Goal: Information Seeking & Learning: Find specific fact

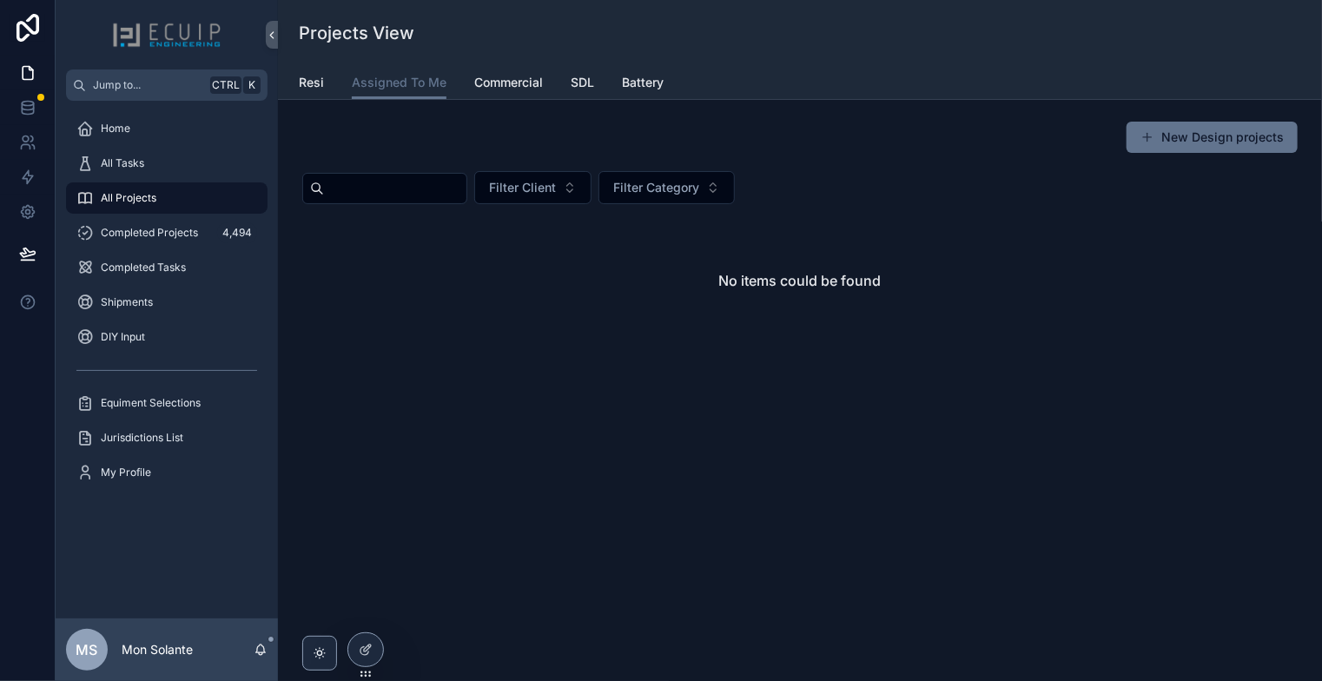
drag, startPoint x: 0, startPoint y: 0, endPoint x: 576, endPoint y: 409, distance: 706.6
click at [576, 409] on div "New Design projects Filter Client Filter Category No items could be found" at bounding box center [800, 282] width 1044 height 365
click at [169, 202] on div "All Projects" at bounding box center [166, 198] width 181 height 28
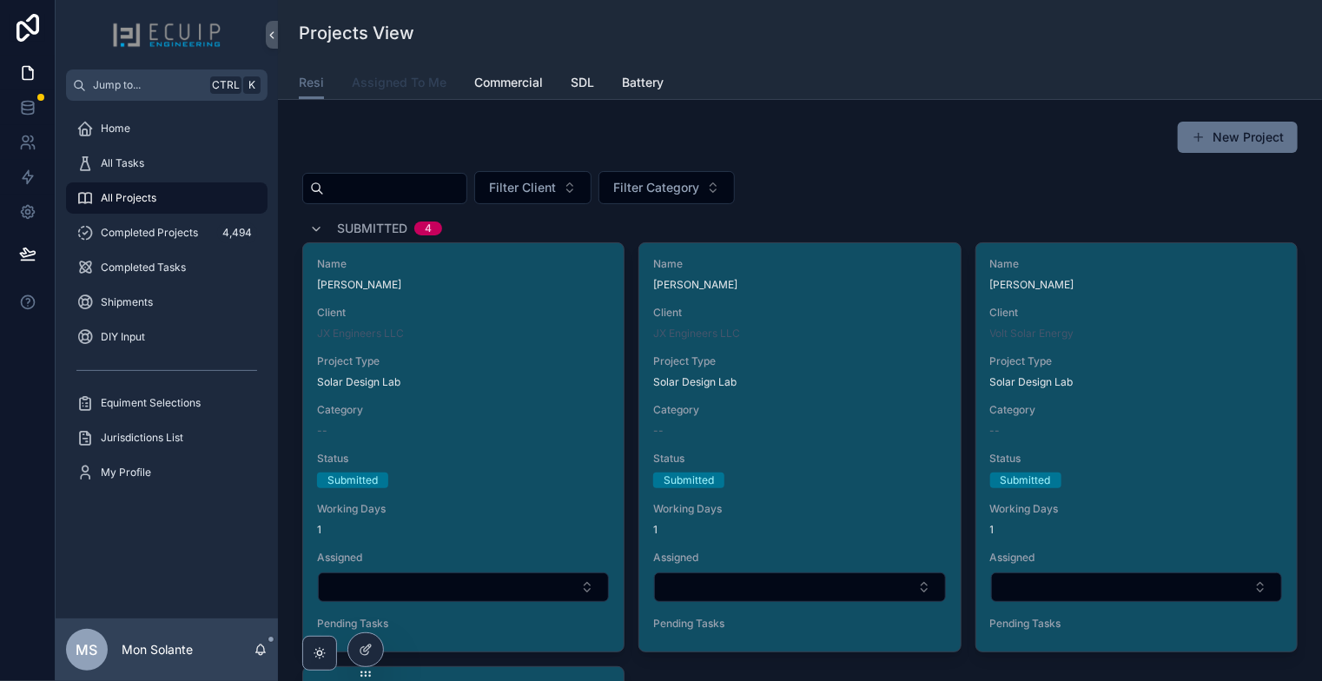
click at [421, 89] on span "Assigned To Me" at bounding box center [399, 82] width 95 height 17
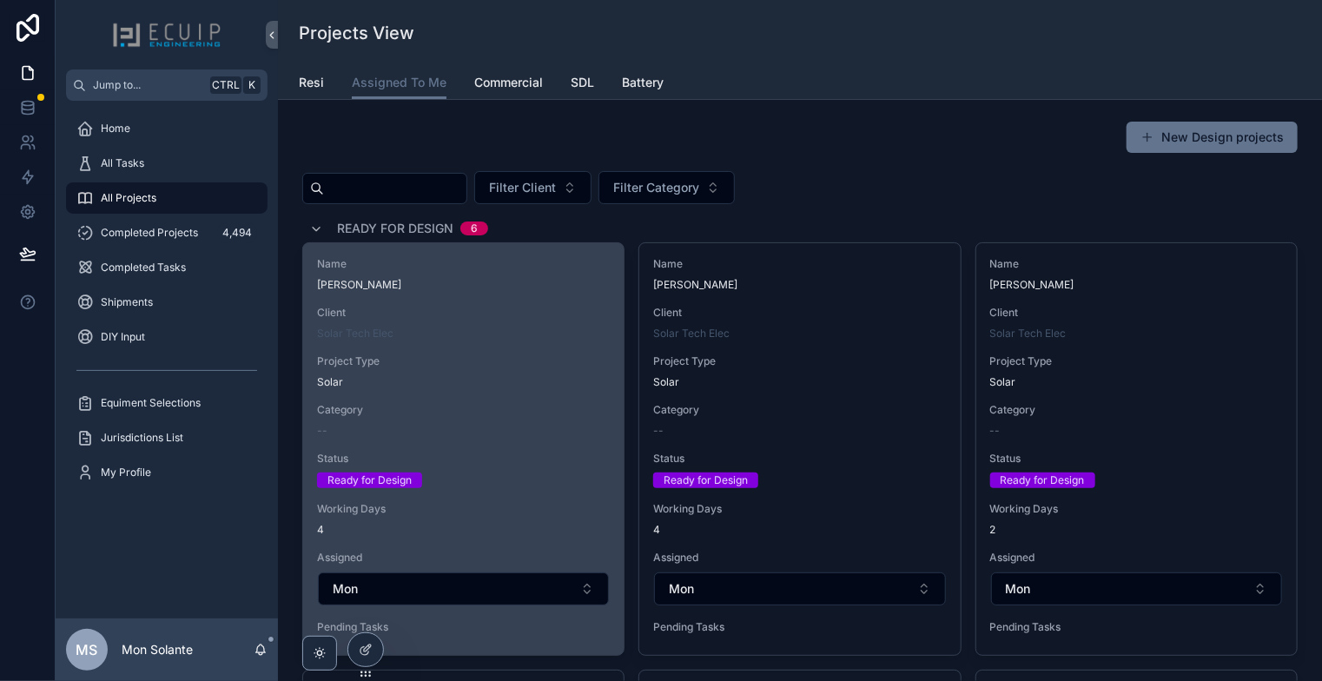
click at [556, 301] on div "Name [PERSON_NAME] Client Solar Tech Elec Project Type Solar Category -- Status…" at bounding box center [463, 449] width 321 height 412
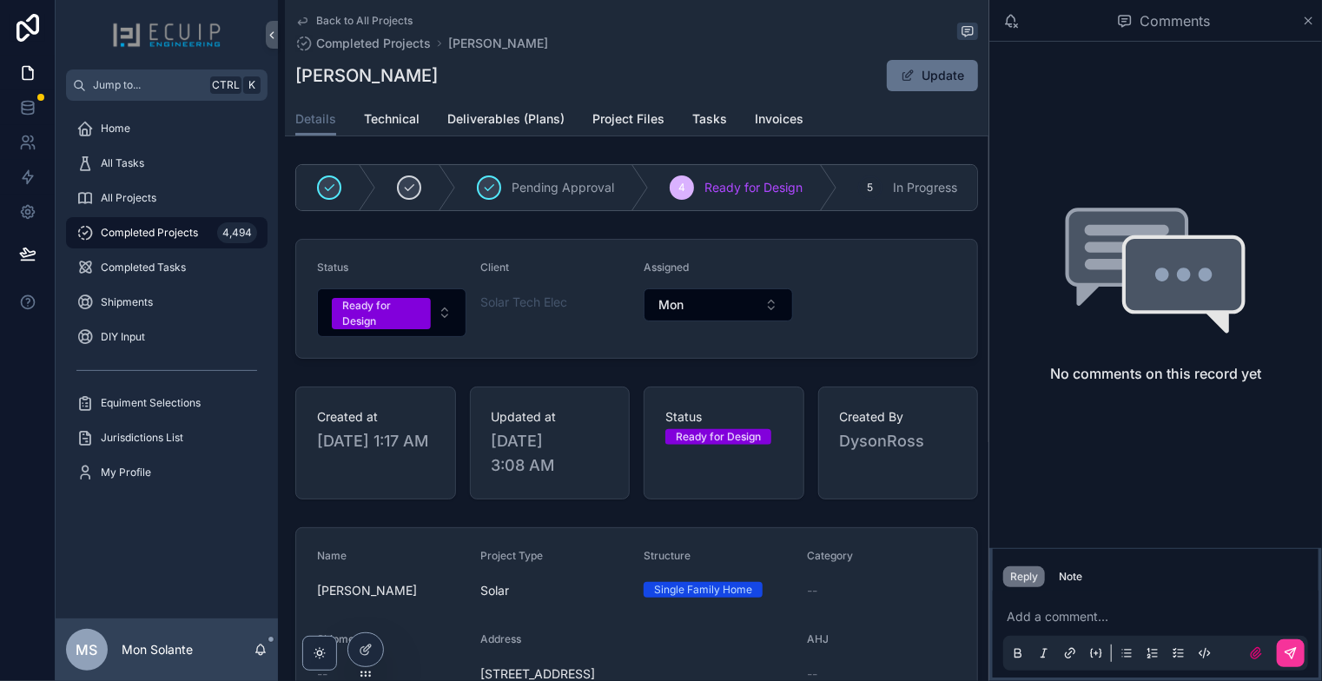
click at [633, 129] on link "Project Files" at bounding box center [629, 120] width 72 height 35
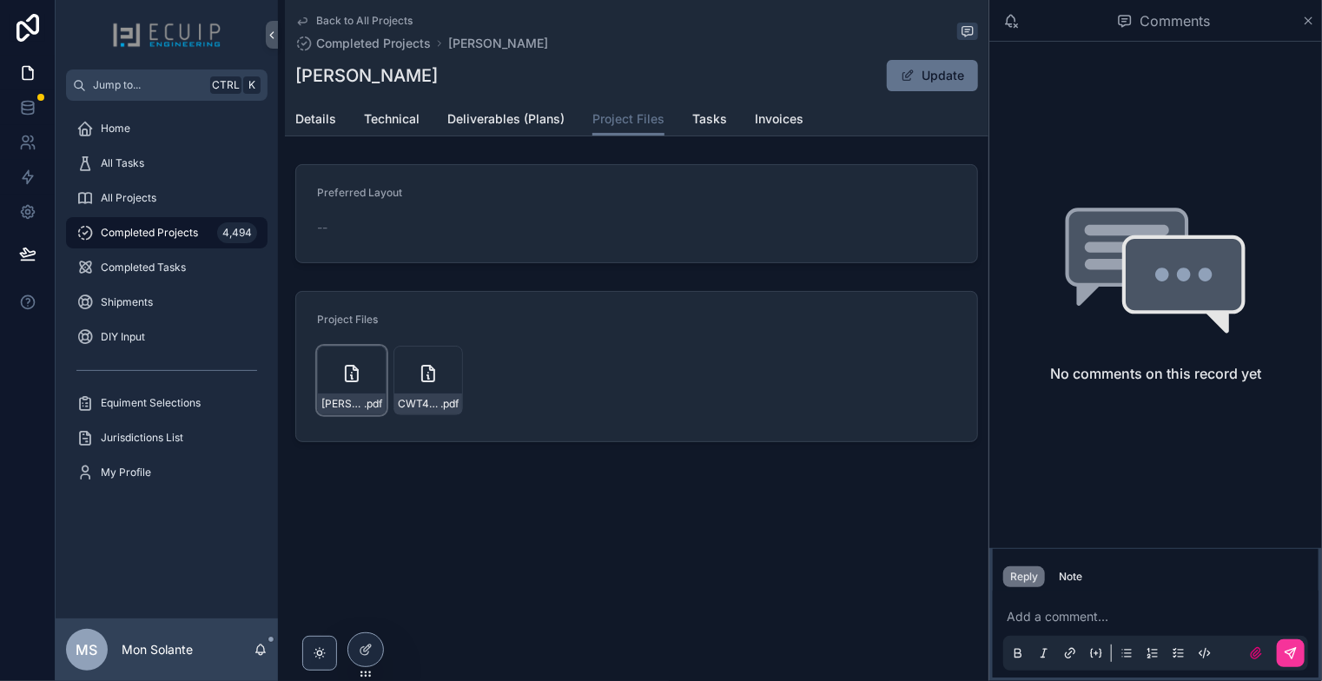
click at [367, 368] on div "Drake-Set-UPDATE-20250724-(1) .pdf" at bounding box center [352, 381] width 70 height 70
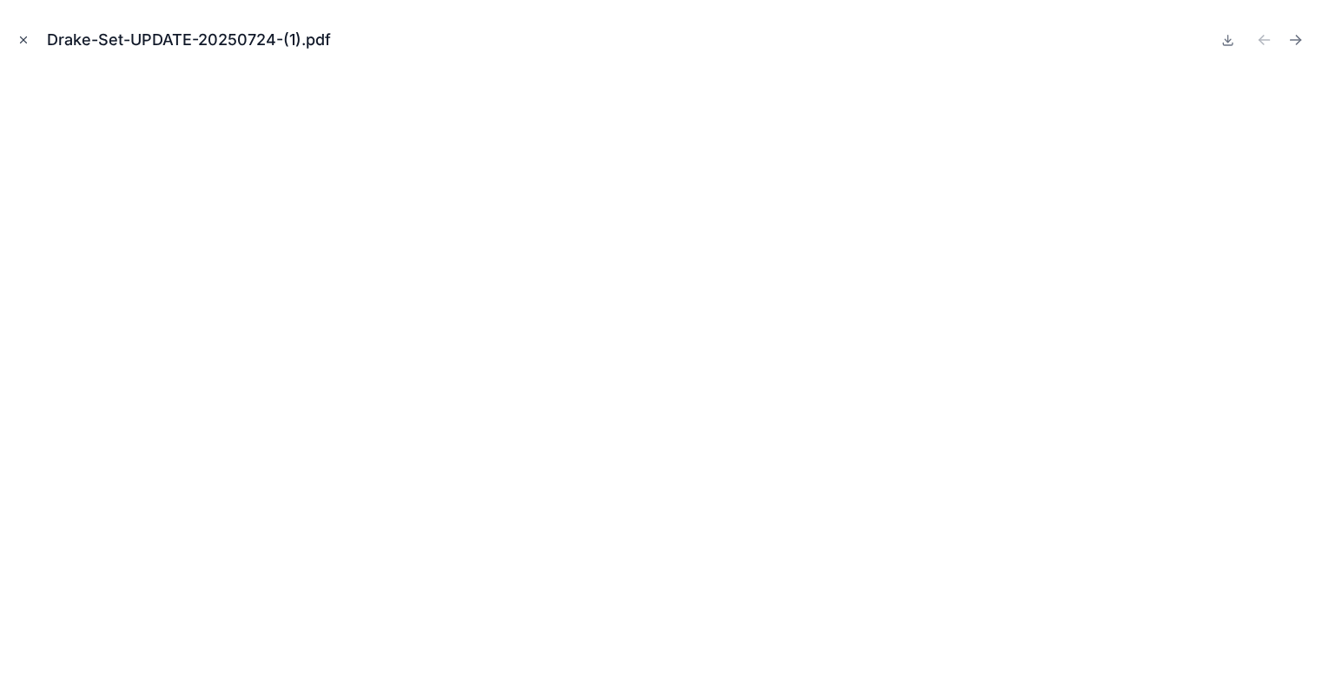
click at [21, 43] on icon "Close modal" at bounding box center [23, 40] width 12 height 12
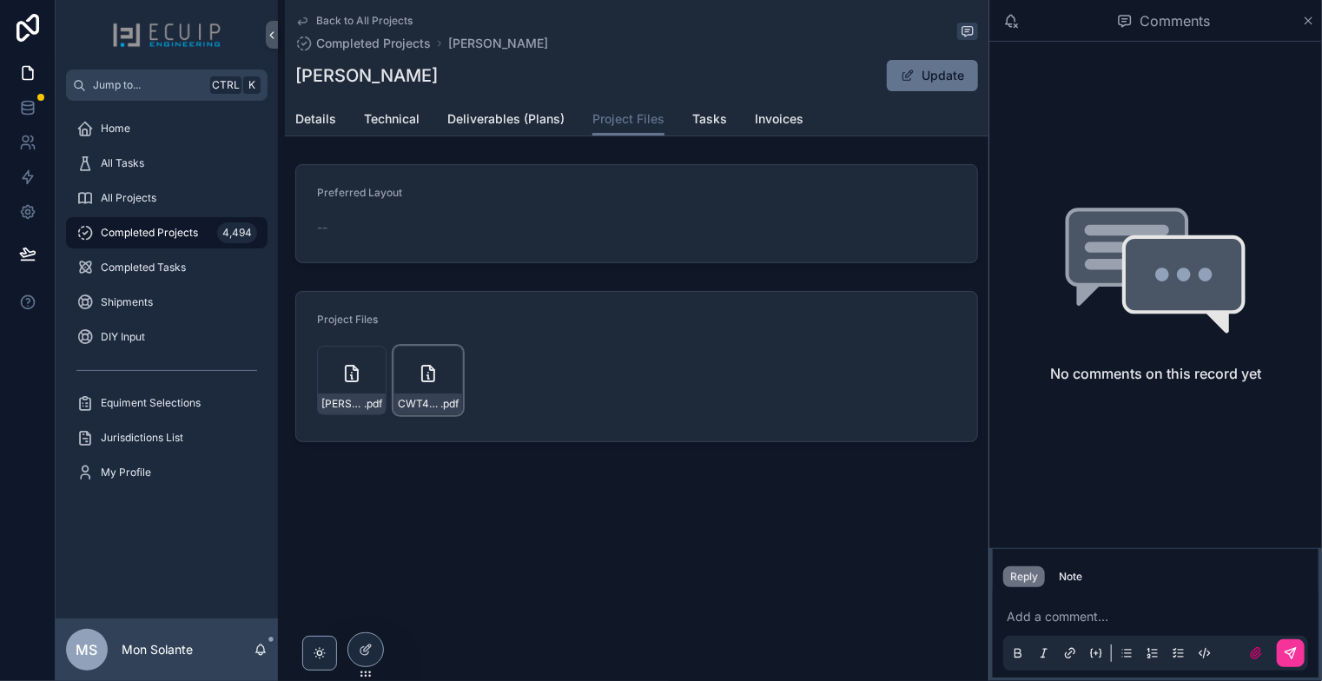
click at [430, 368] on icon "scrollable content" at bounding box center [432, 368] width 4 height 4
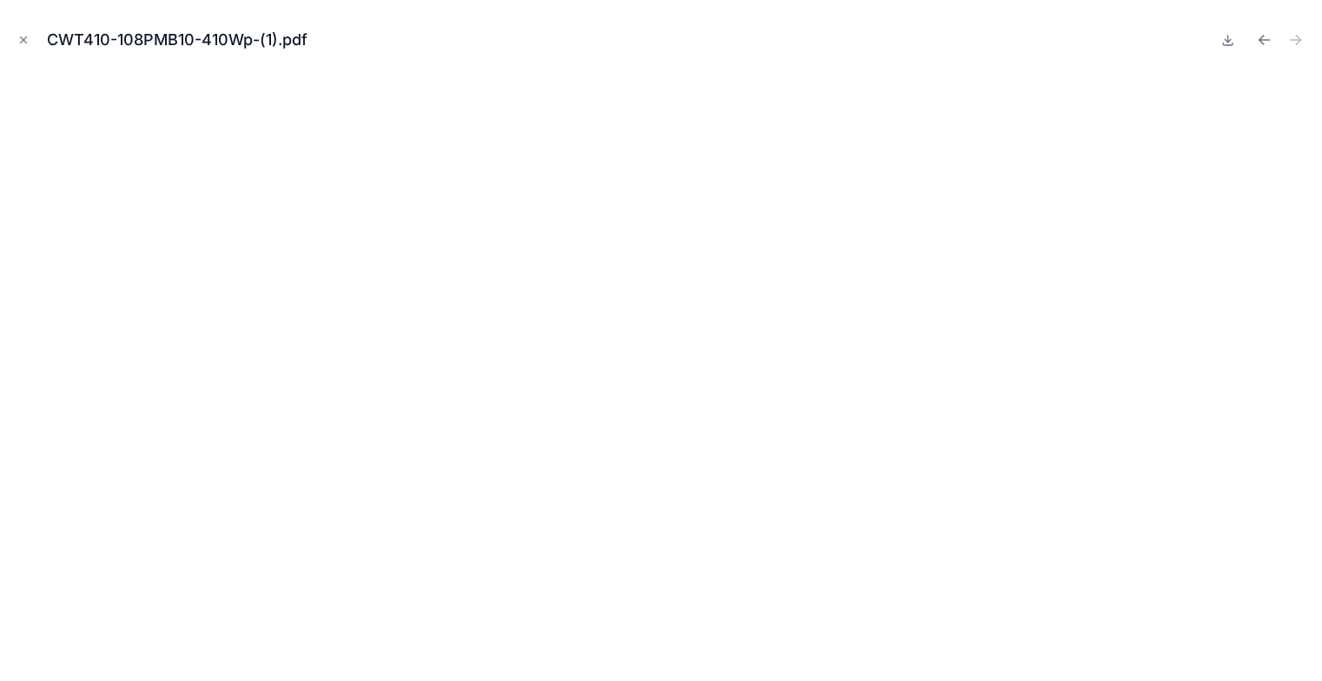
click at [16, 41] on button "Close modal" at bounding box center [23, 39] width 19 height 19
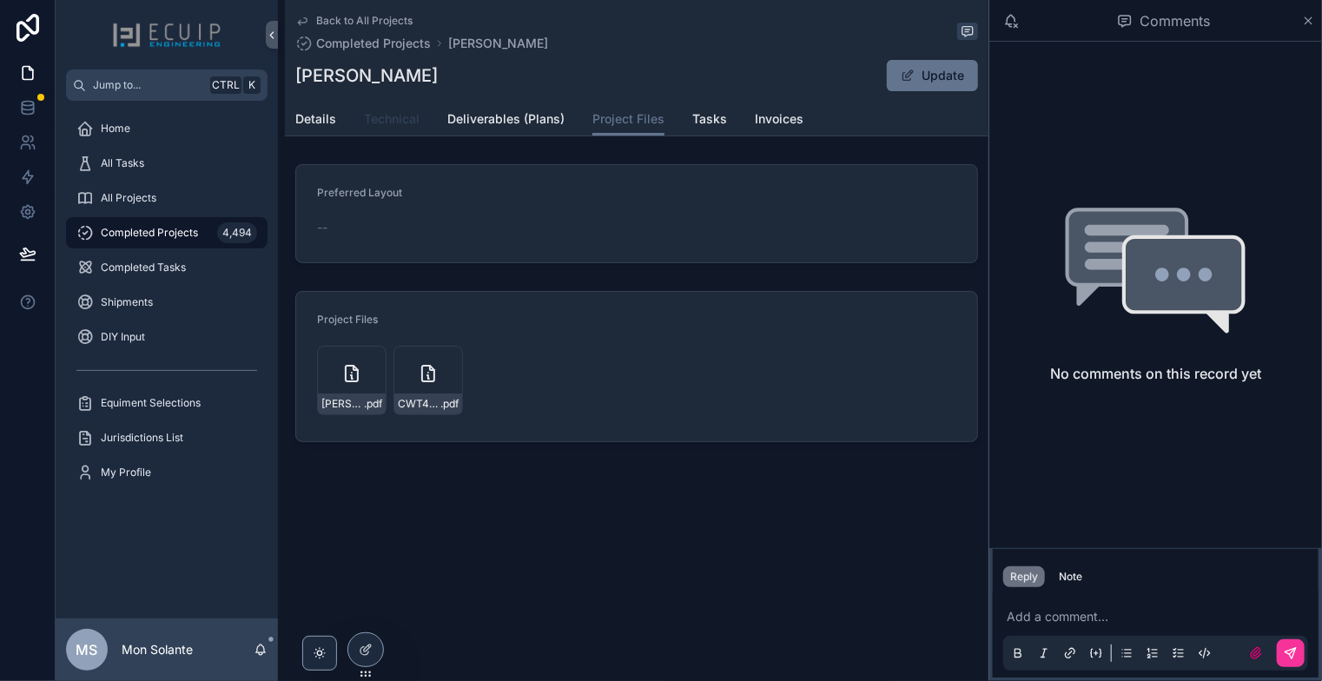
click at [410, 116] on span "Technical" at bounding box center [392, 118] width 56 height 17
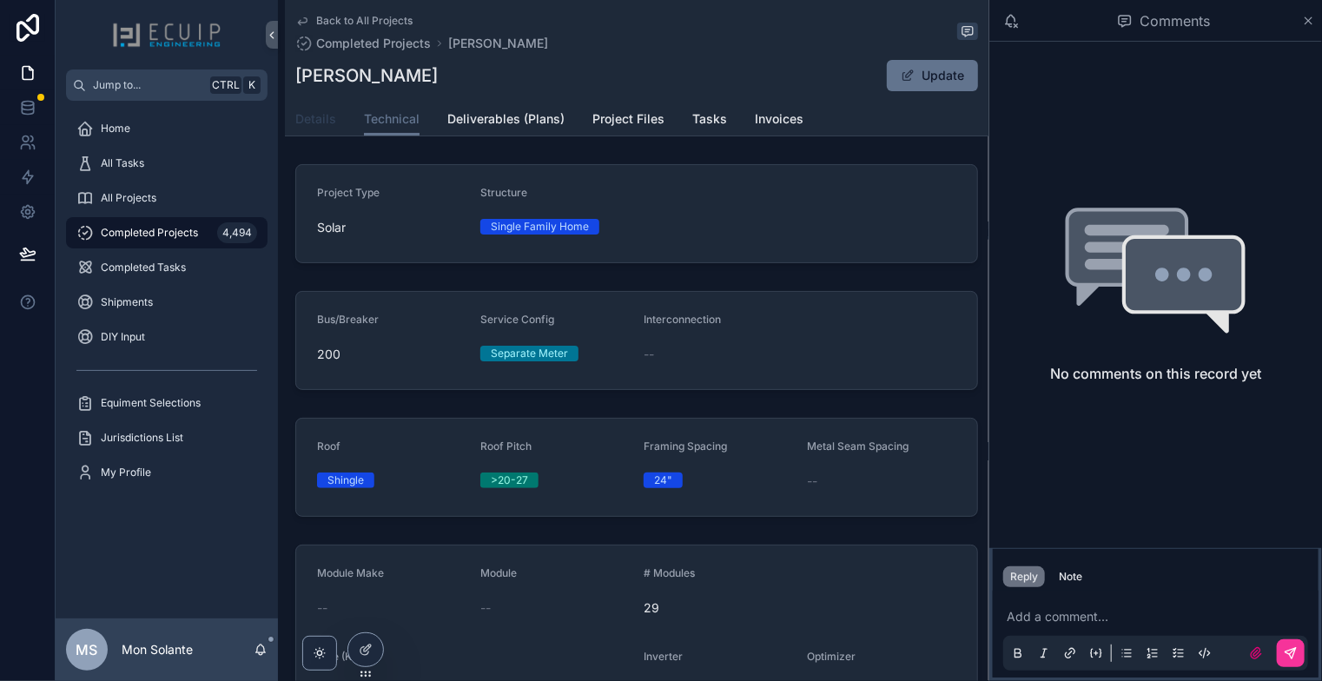
click at [326, 123] on span "Details" at bounding box center [315, 118] width 41 height 17
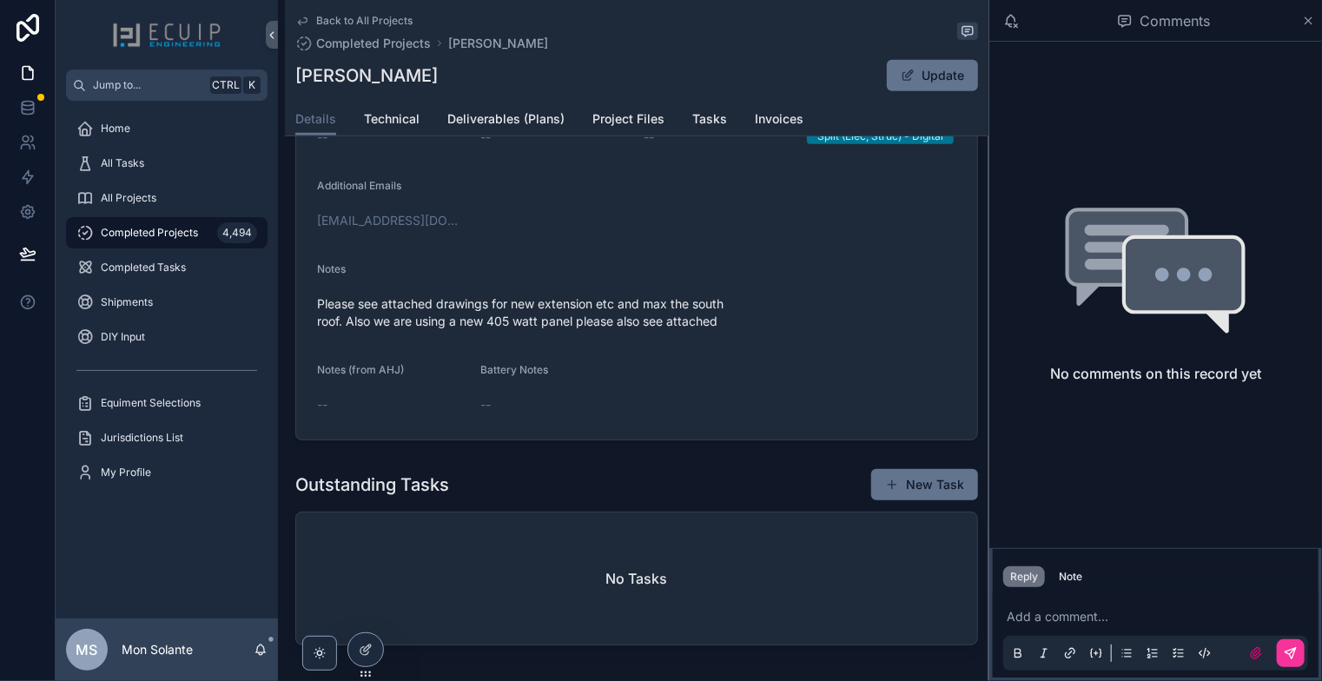
scroll to position [500, 0]
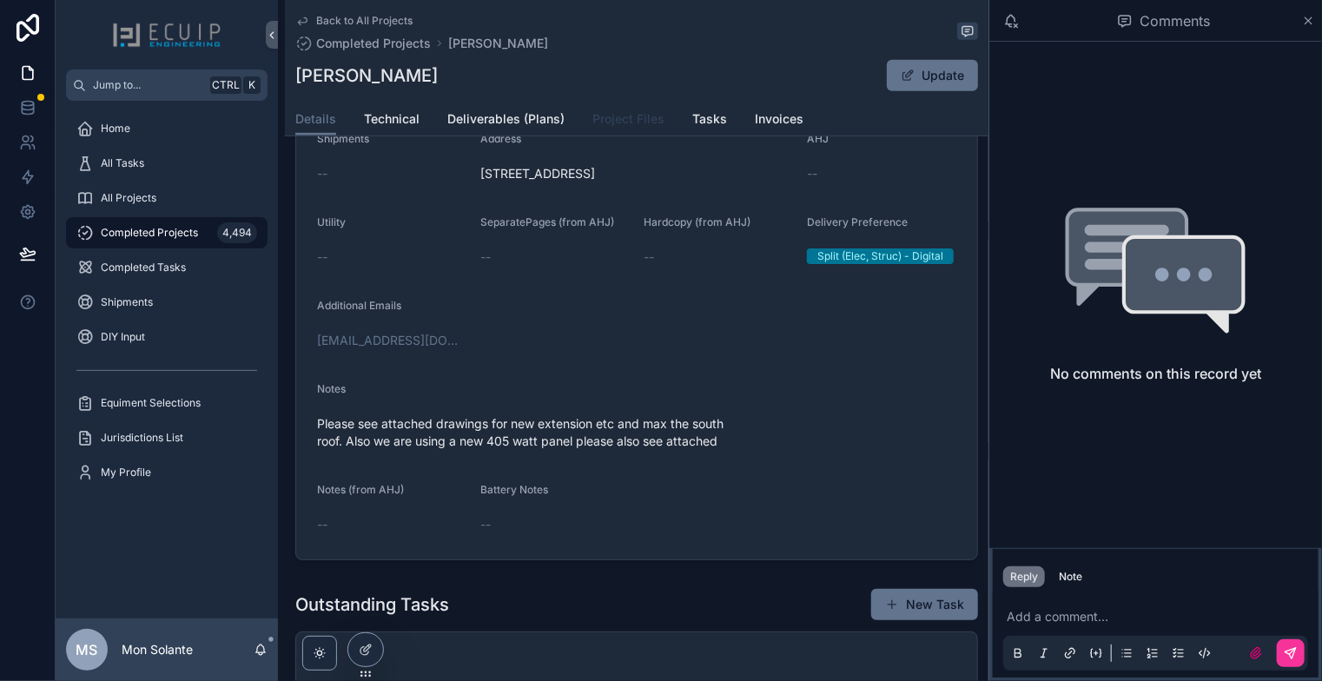
click at [647, 127] on span "Project Files" at bounding box center [629, 118] width 72 height 17
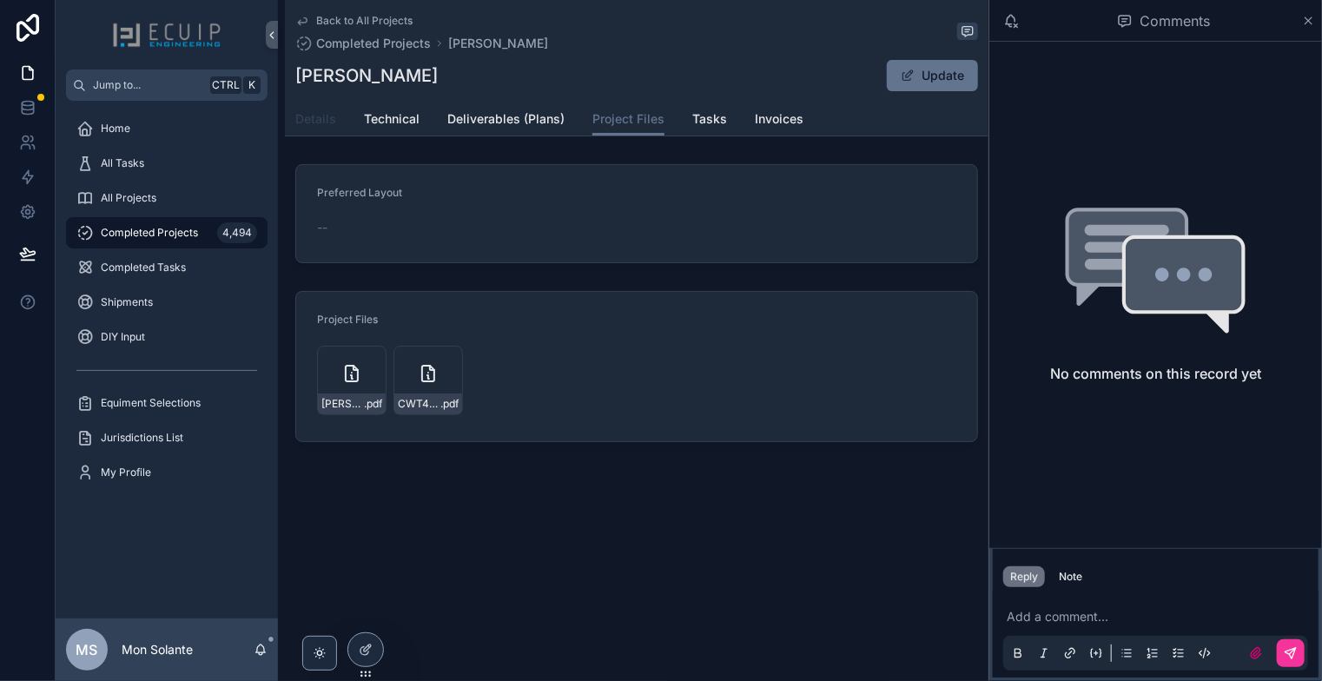
click at [326, 118] on span "Details" at bounding box center [315, 118] width 41 height 17
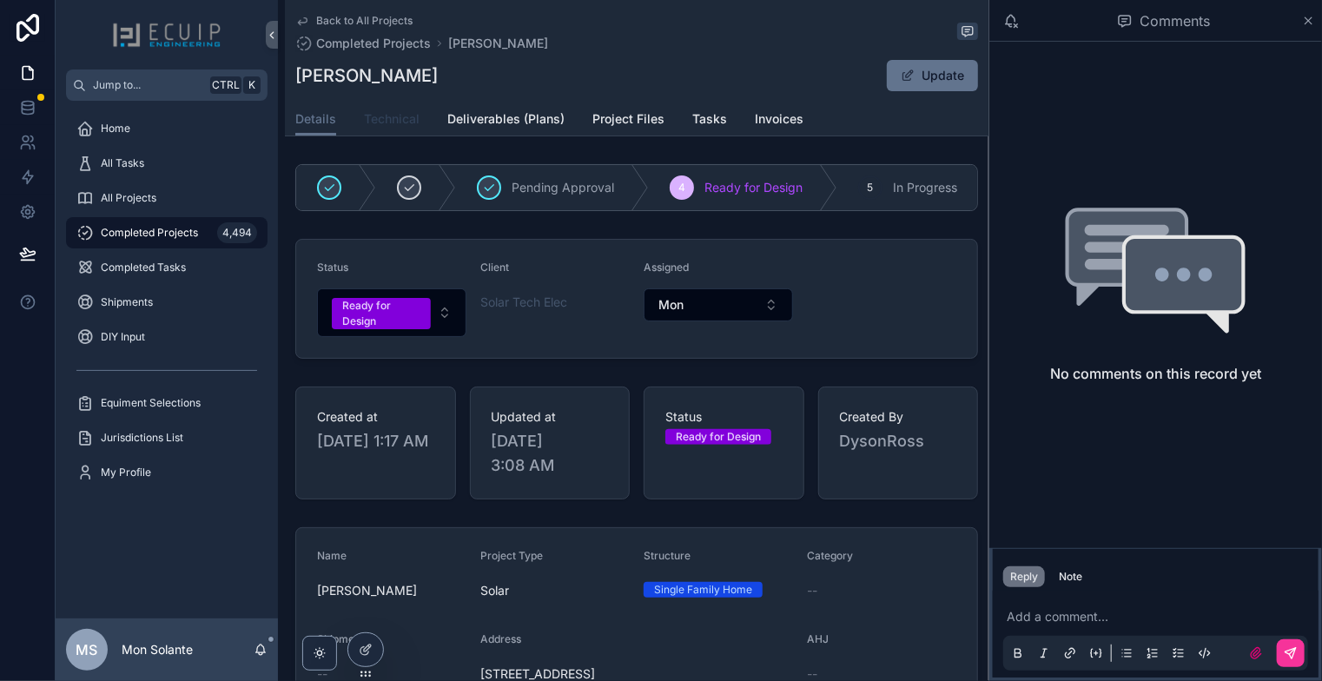
click at [393, 128] on link "Technical" at bounding box center [392, 120] width 56 height 35
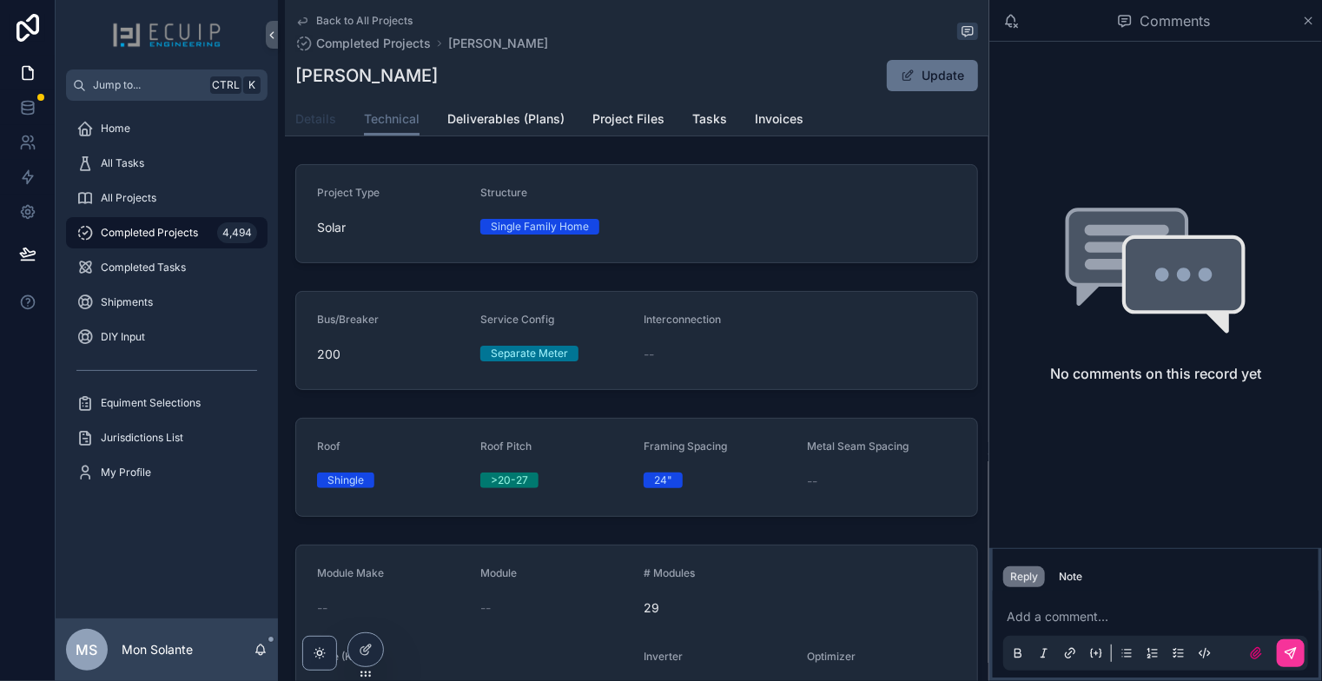
click at [320, 129] on link "Details" at bounding box center [315, 120] width 41 height 35
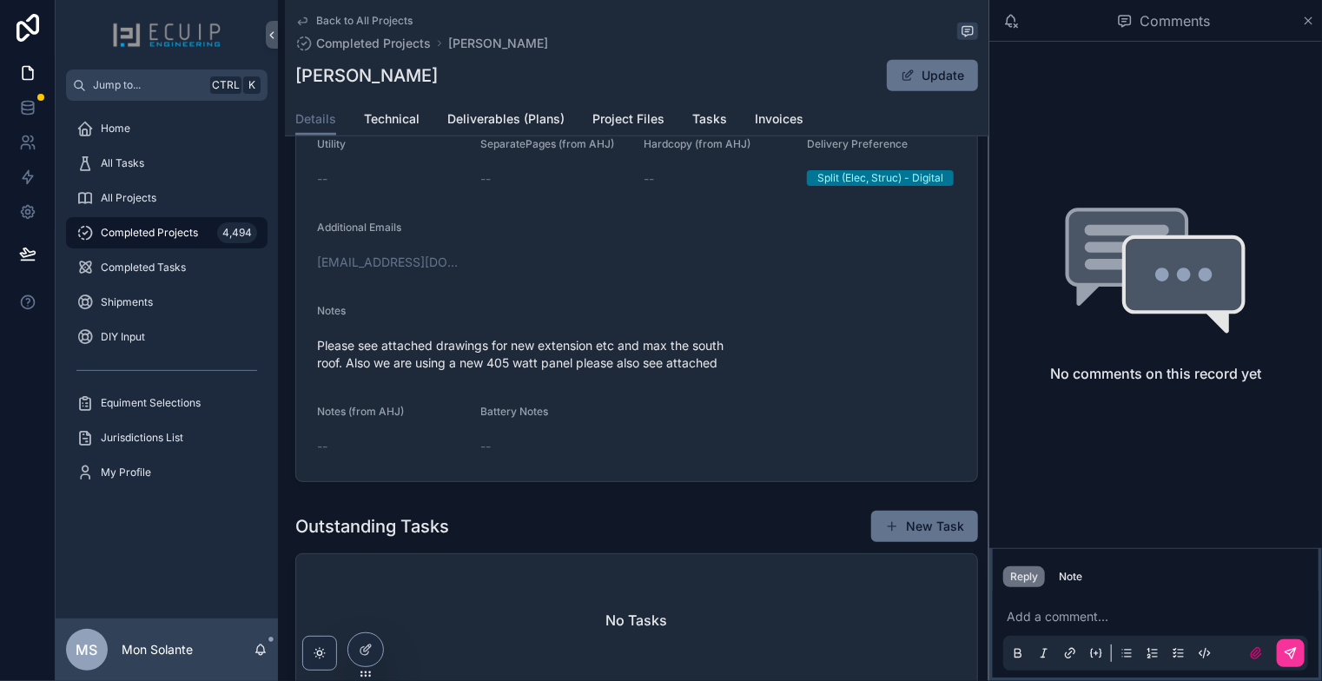
scroll to position [289, 0]
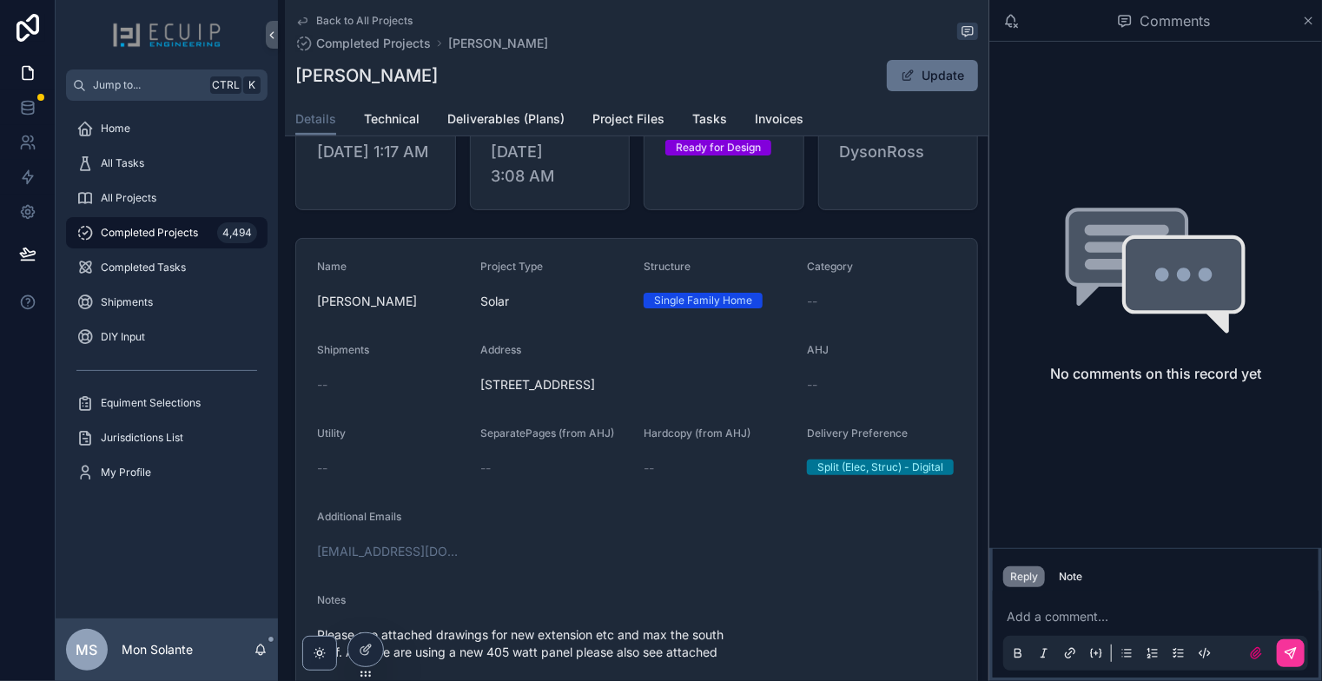
drag, startPoint x: 706, startPoint y: 394, endPoint x: 476, endPoint y: 396, distance: 229.4
click at [476, 396] on form "Name [PERSON_NAME] Project Type Solar Structure Single Family Home Category -- …" at bounding box center [636, 505] width 681 height 532
copy span "[STREET_ADDRESS]"
drag, startPoint x: 324, startPoint y: 74, endPoint x: 292, endPoint y: 79, distance: 32.6
click at [292, 79] on div "Back to All Projects Completed Projects [PERSON_NAME] [PERSON_NAME] Update Deta…" at bounding box center [637, 68] width 704 height 136
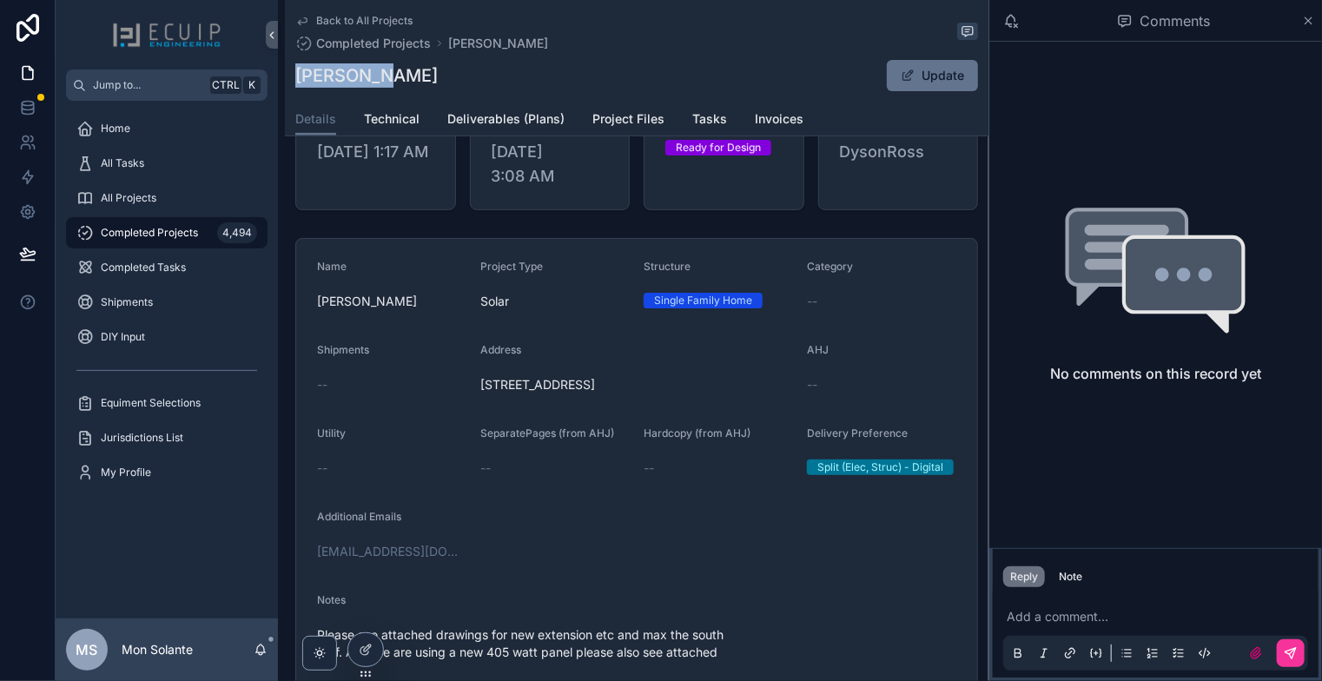
copy h1 "[PERSON_NAME]"
click at [649, 119] on span "Project Files" at bounding box center [629, 118] width 72 height 17
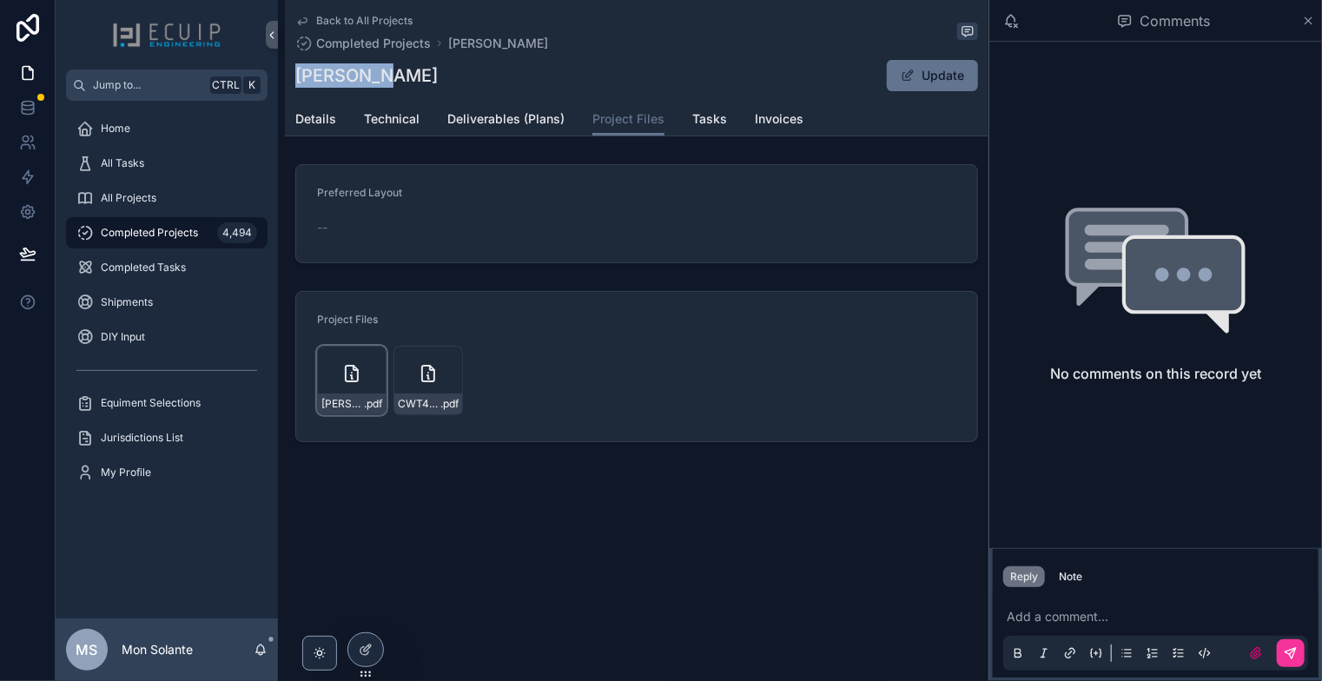
click at [362, 373] on div "Drake-Set-UPDATE-20250724-(1) .pdf" at bounding box center [352, 381] width 70 height 70
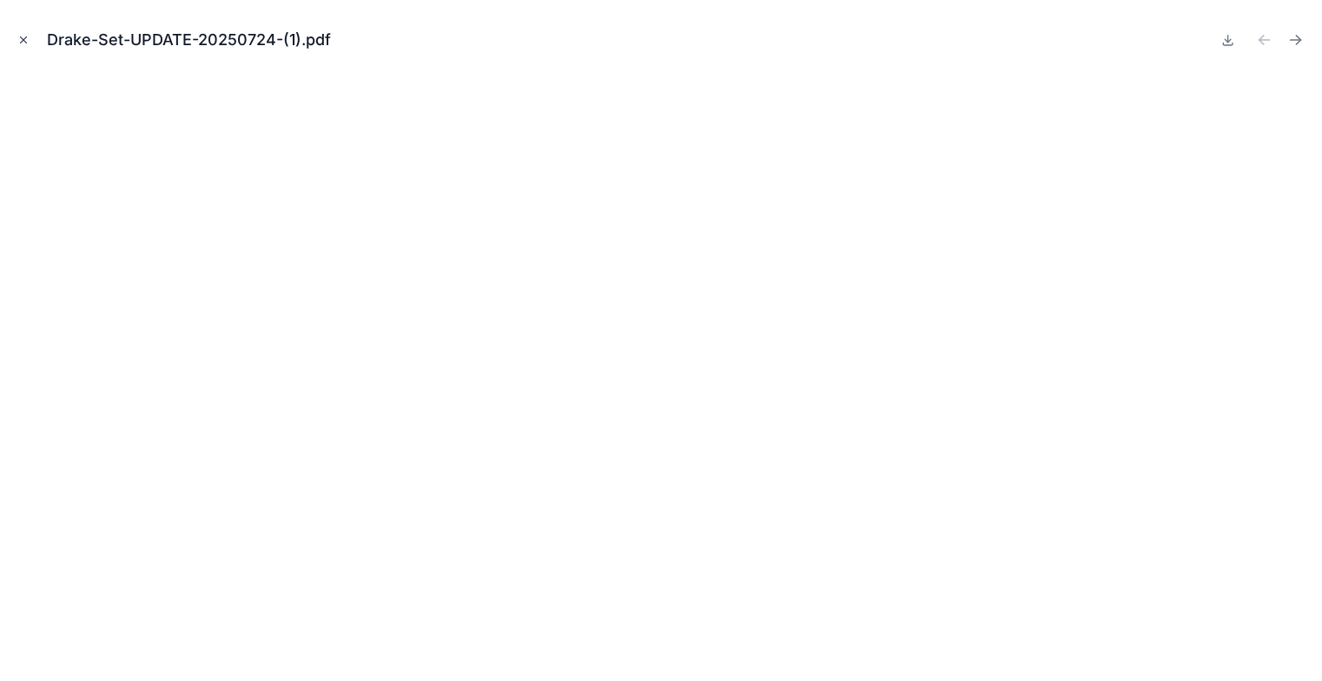
click at [31, 43] on button "Close modal" at bounding box center [23, 39] width 19 height 19
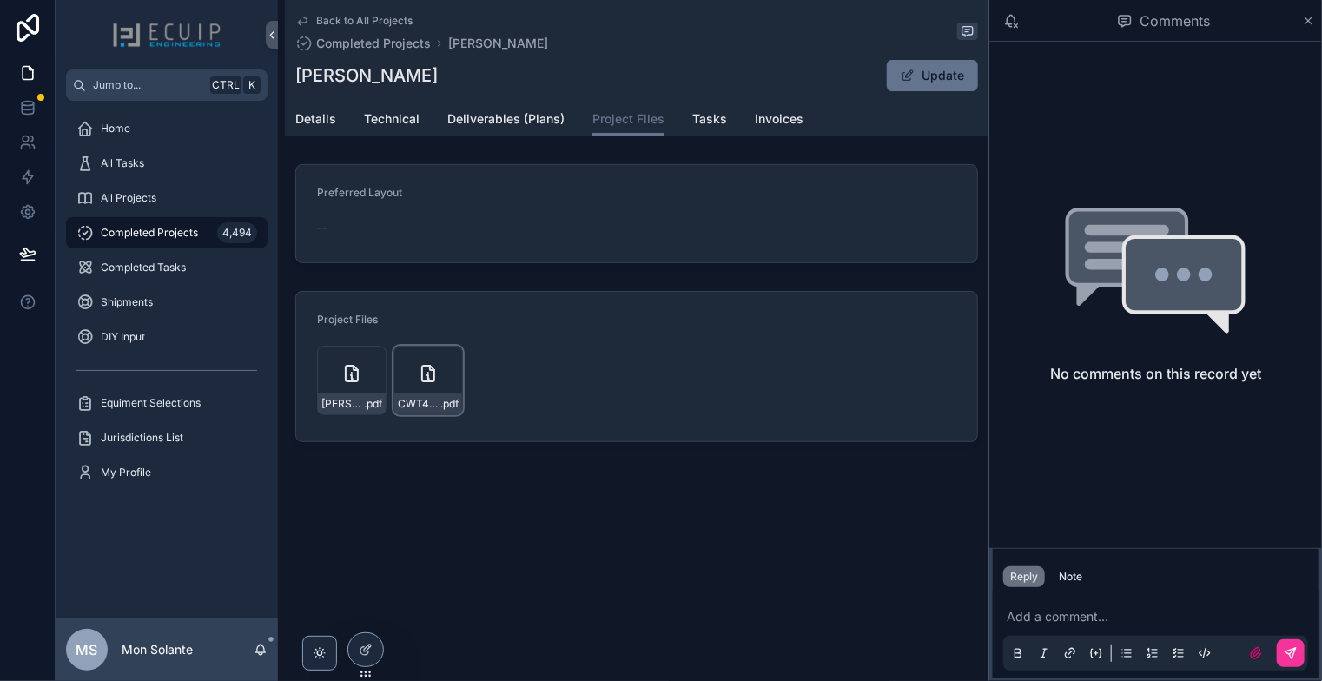
click at [427, 377] on icon "scrollable content" at bounding box center [428, 373] width 21 height 21
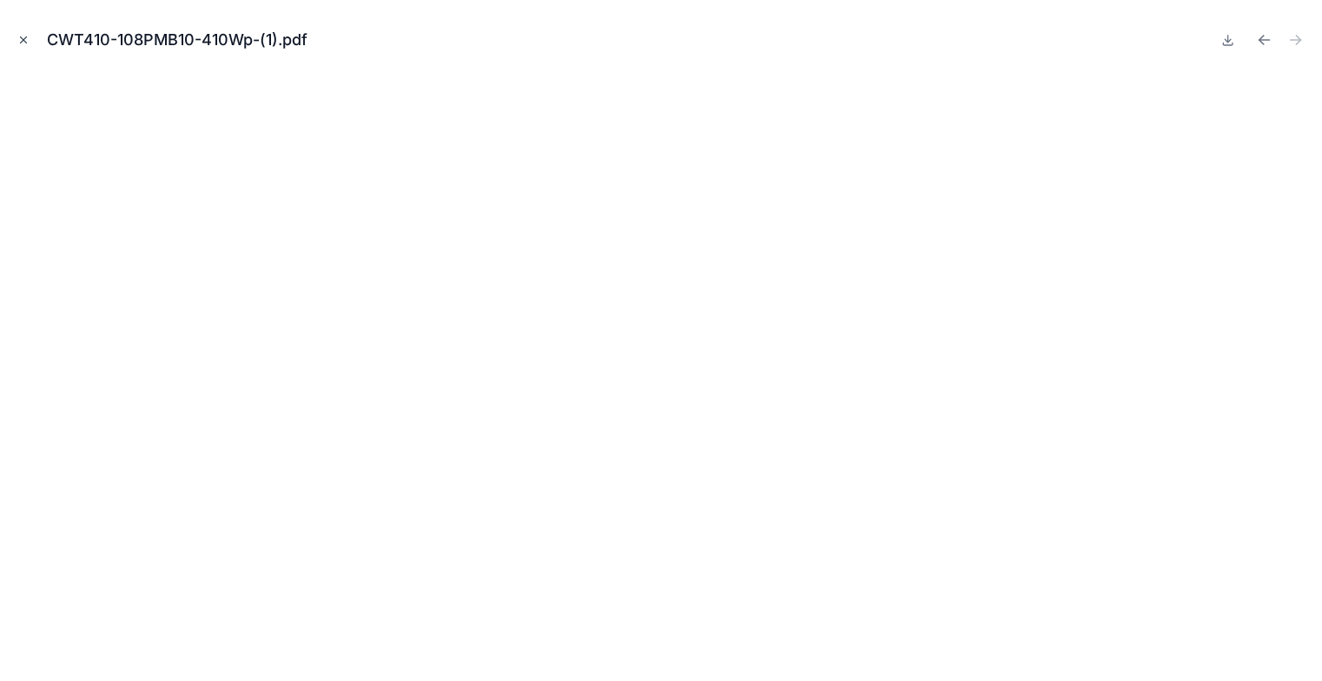
click at [24, 37] on icon "Close modal" at bounding box center [23, 40] width 12 height 12
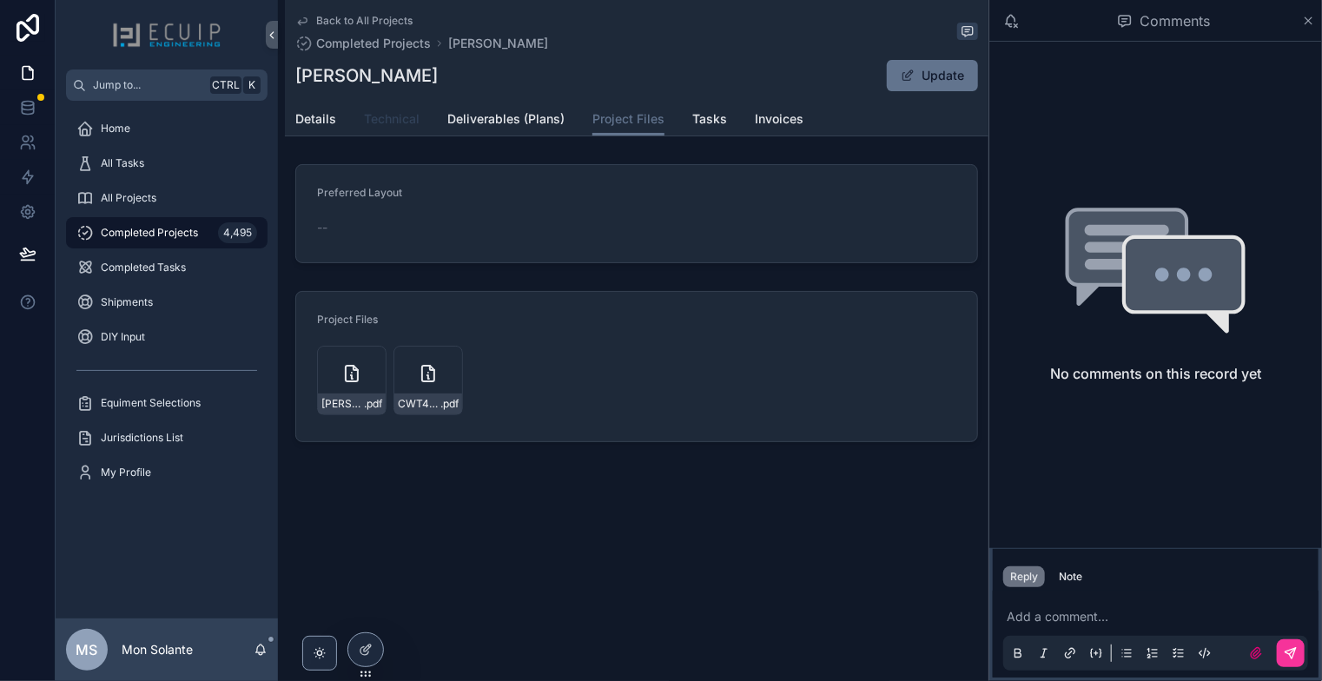
click at [393, 123] on span "Technical" at bounding box center [392, 118] width 56 height 17
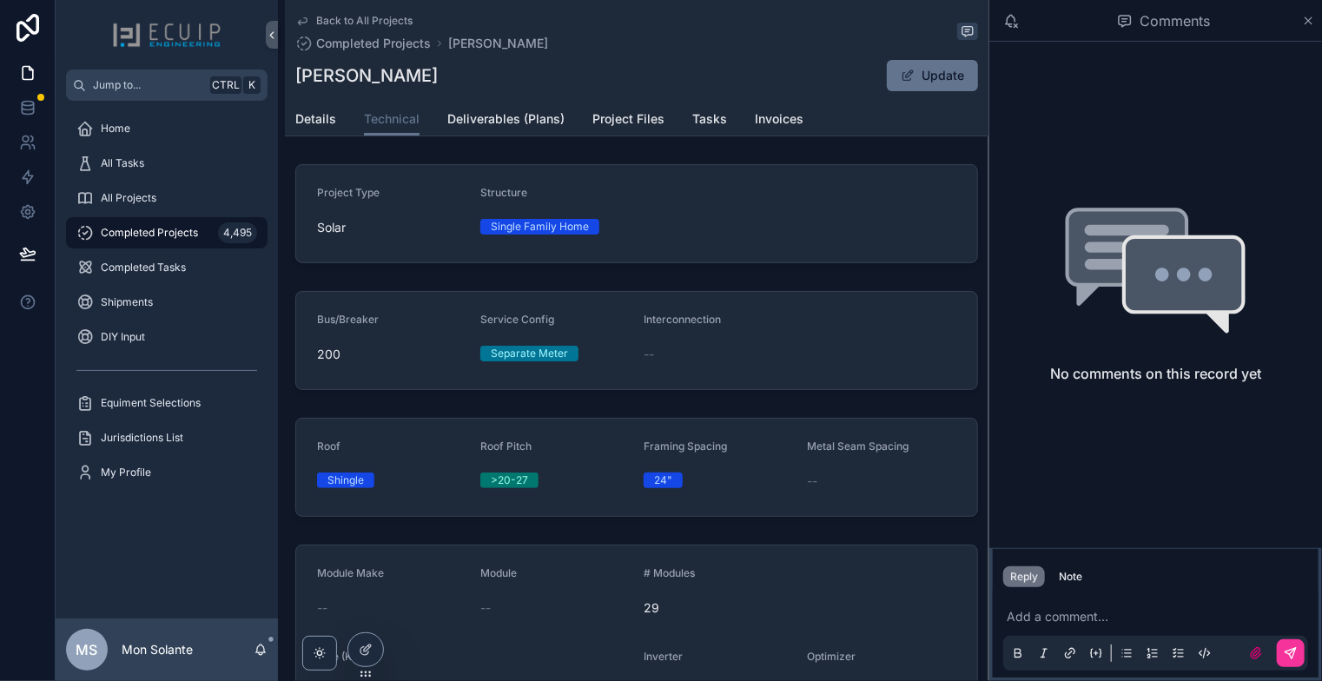
click at [974, 341] on div "Bus/Breaker 200 Service Config Separate Meter Interconnection --" at bounding box center [637, 340] width 704 height 113
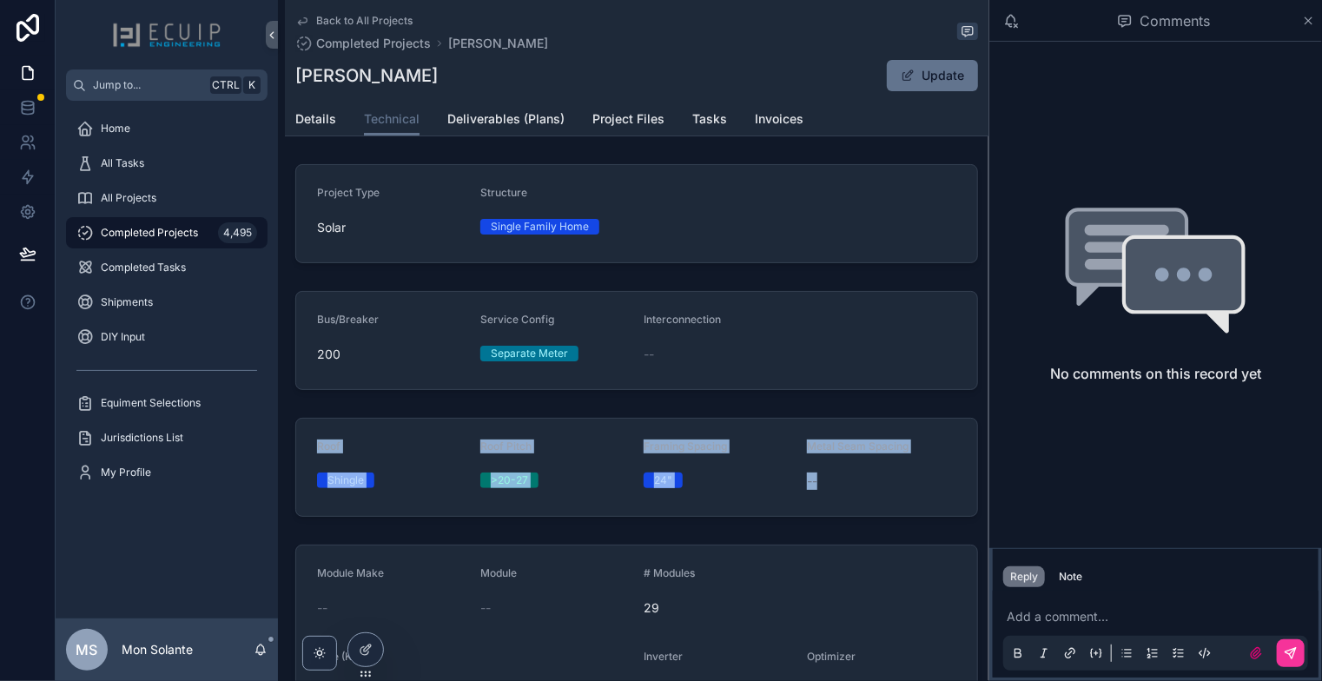
drag, startPoint x: 974, startPoint y: 341, endPoint x: 976, endPoint y: 500, distance: 159.0
click at [976, 500] on div "Project Type Solar Structure Single Family Home Bus/Breaker 200 Service Config …" at bounding box center [637, 529] width 704 height 744
click at [314, 128] on link "Details" at bounding box center [315, 120] width 41 height 35
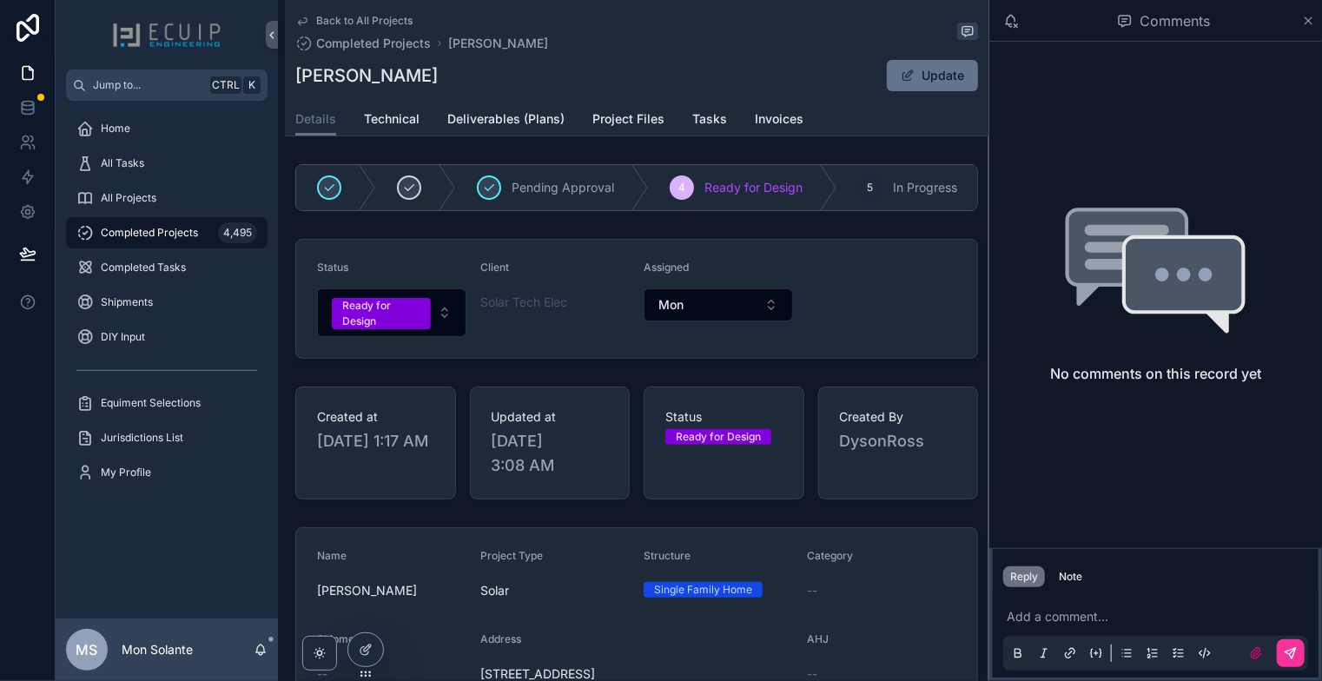
drag, startPoint x: 974, startPoint y: 552, endPoint x: 952, endPoint y: 592, distance: 45.5
click at [606, 124] on span "Project Files" at bounding box center [629, 118] width 72 height 17
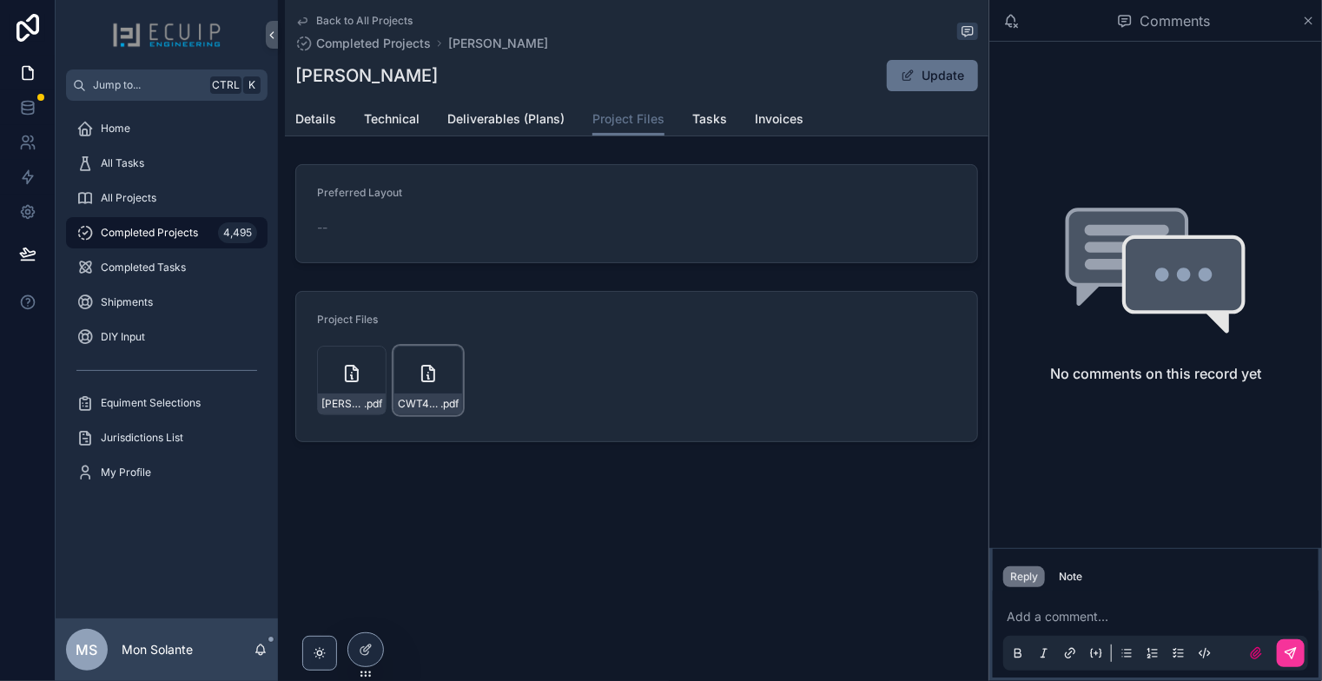
click at [414, 371] on div "CWT410-108PMB10-410Wp-(1) .pdf" at bounding box center [429, 381] width 70 height 70
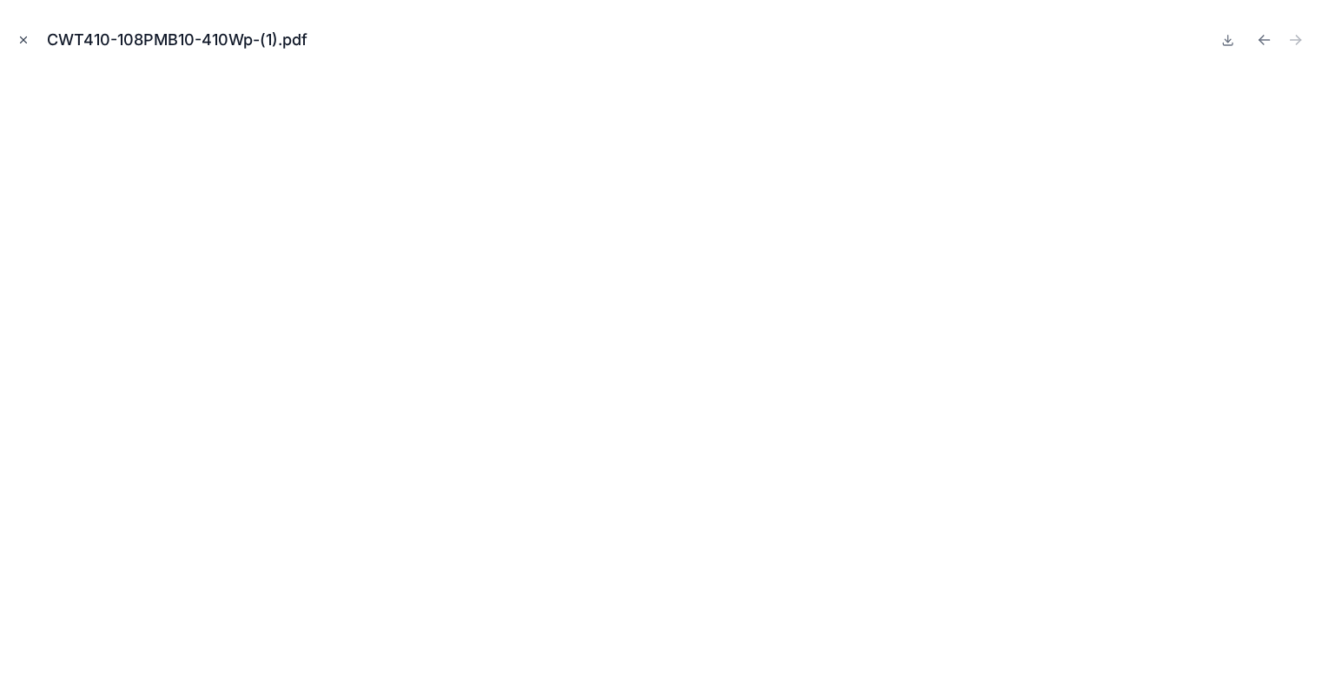
click at [24, 41] on icon "Close modal" at bounding box center [24, 40] width 6 height 6
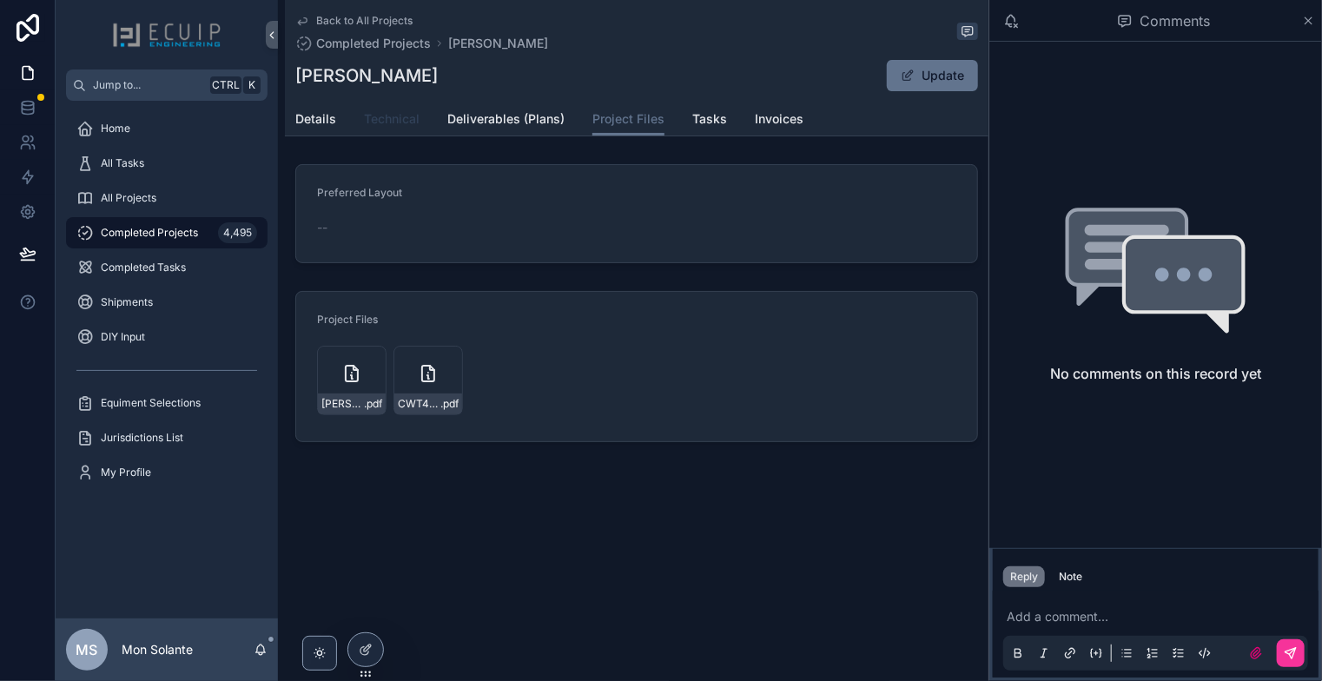
click at [381, 124] on span "Technical" at bounding box center [392, 118] width 56 height 17
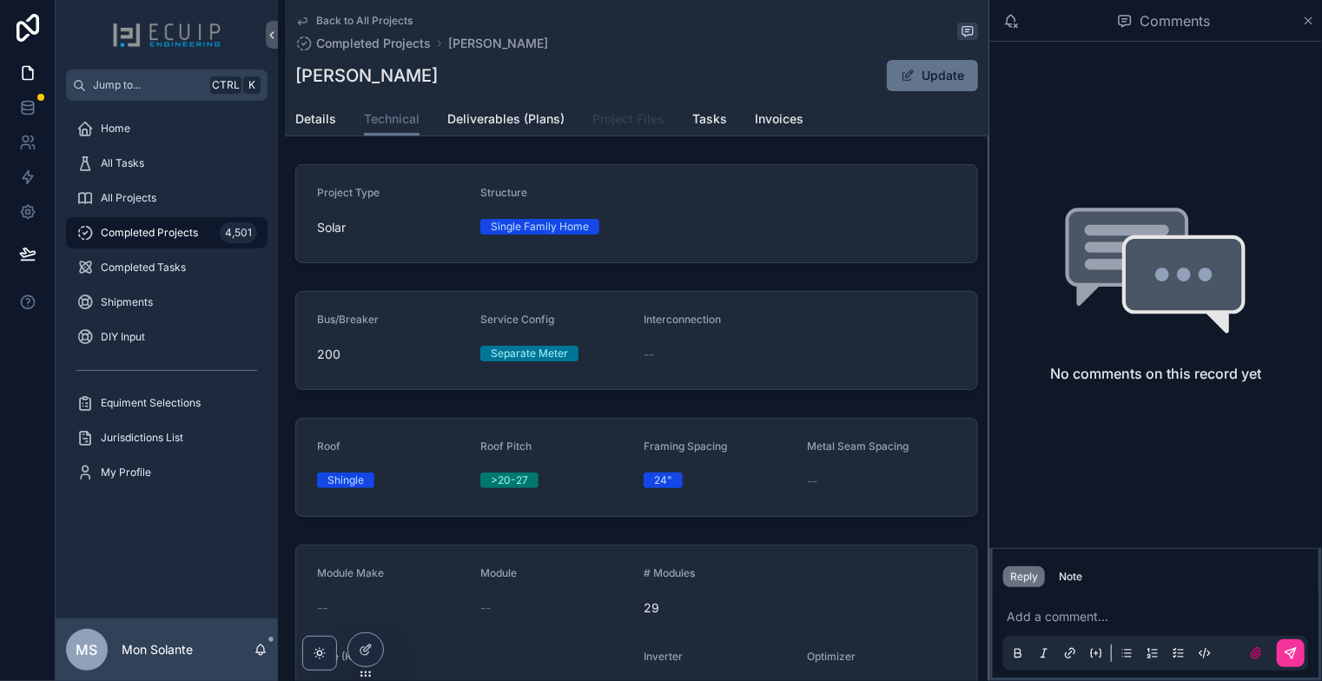
click at [634, 134] on link "Project Files" at bounding box center [629, 120] width 72 height 35
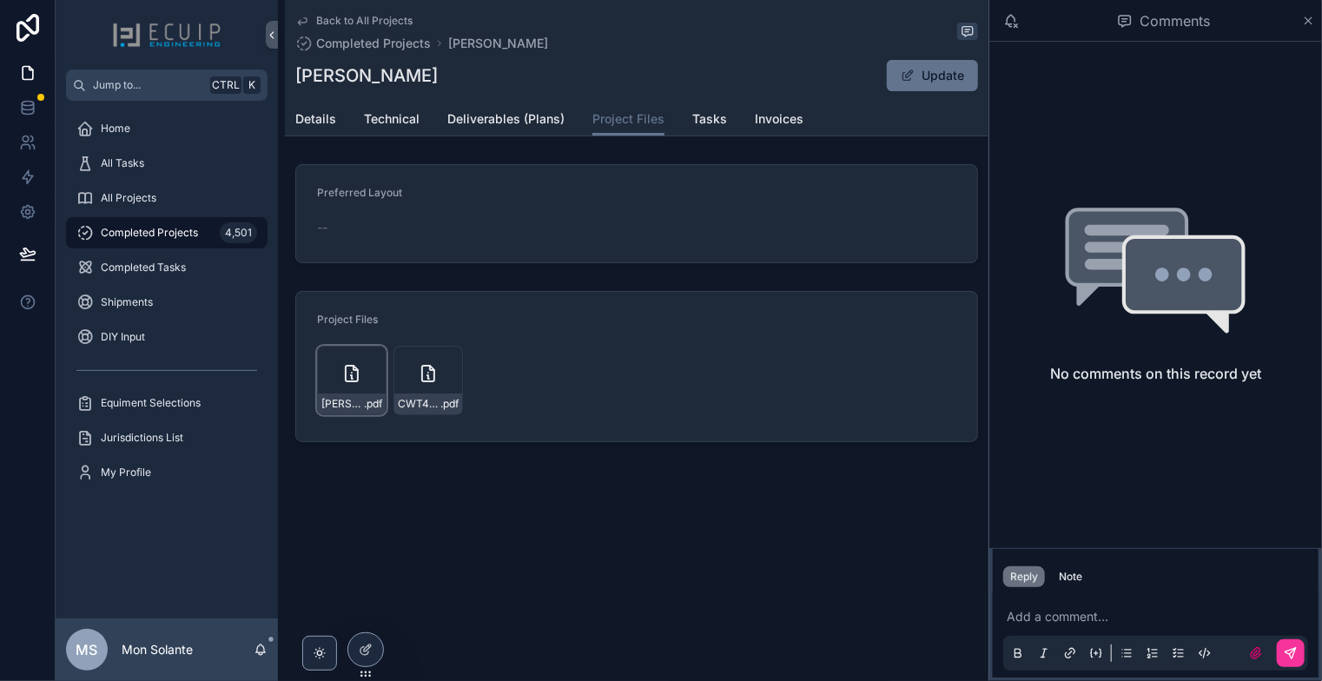
click at [365, 370] on div "Drake-Set-UPDATE-20250724-(1) .pdf" at bounding box center [352, 381] width 70 height 70
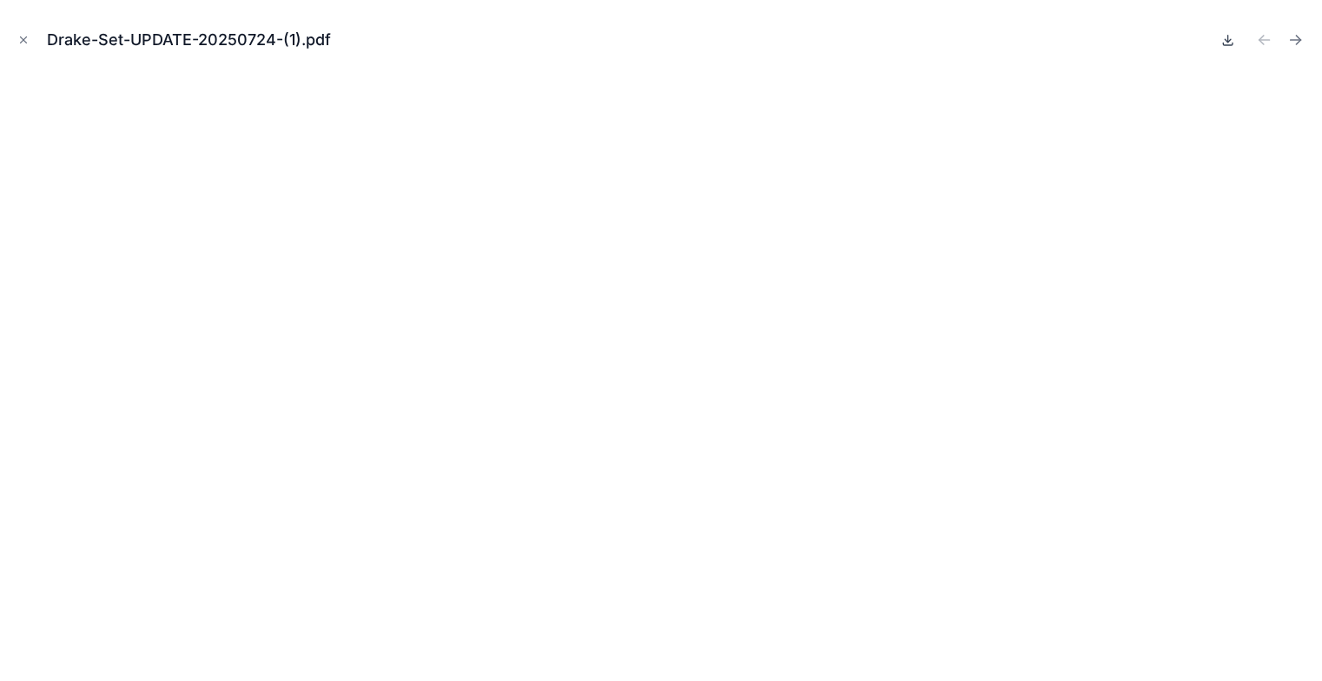
click at [1225, 43] on icon at bounding box center [1229, 40] width 14 height 14
click at [1230, 38] on icon at bounding box center [1229, 40] width 14 height 14
click at [1298, 41] on icon "Next file" at bounding box center [1296, 39] width 17 height 17
click at [1260, 36] on icon "Previous file" at bounding box center [1264, 39] width 17 height 17
click at [26, 44] on icon "Close modal" at bounding box center [23, 40] width 12 height 12
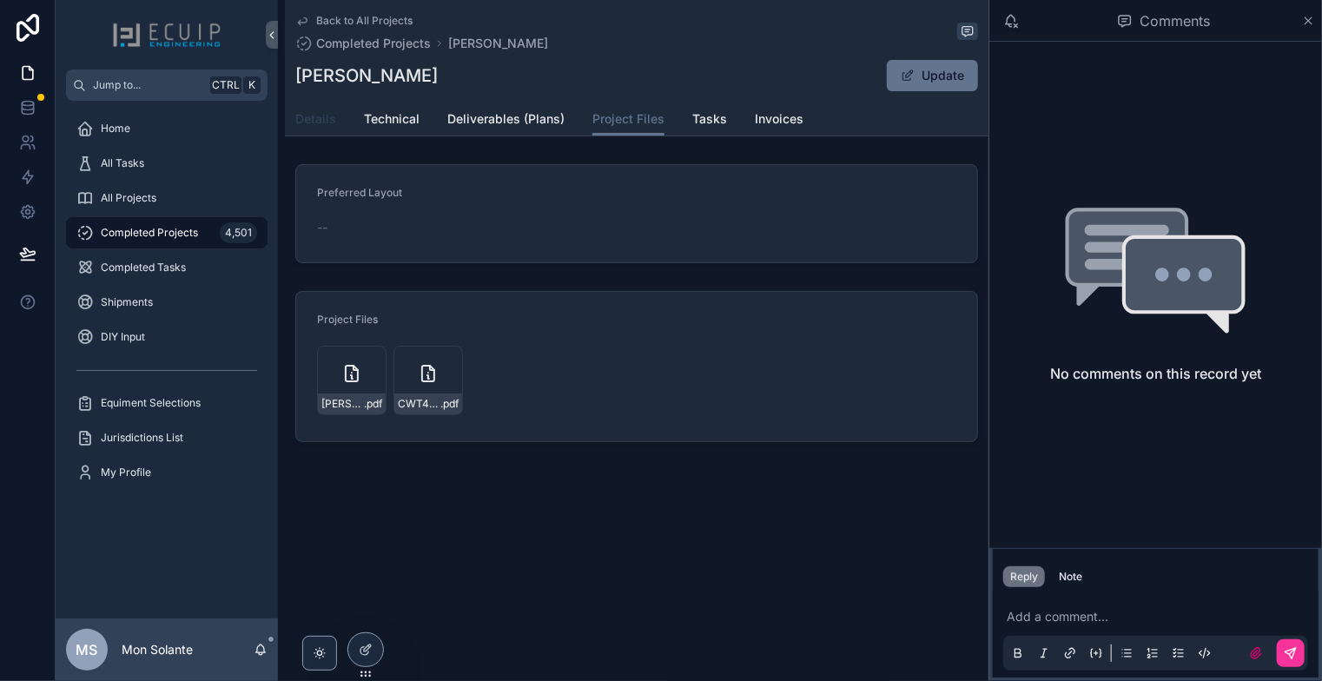
click at [317, 121] on span "Details" at bounding box center [315, 118] width 41 height 17
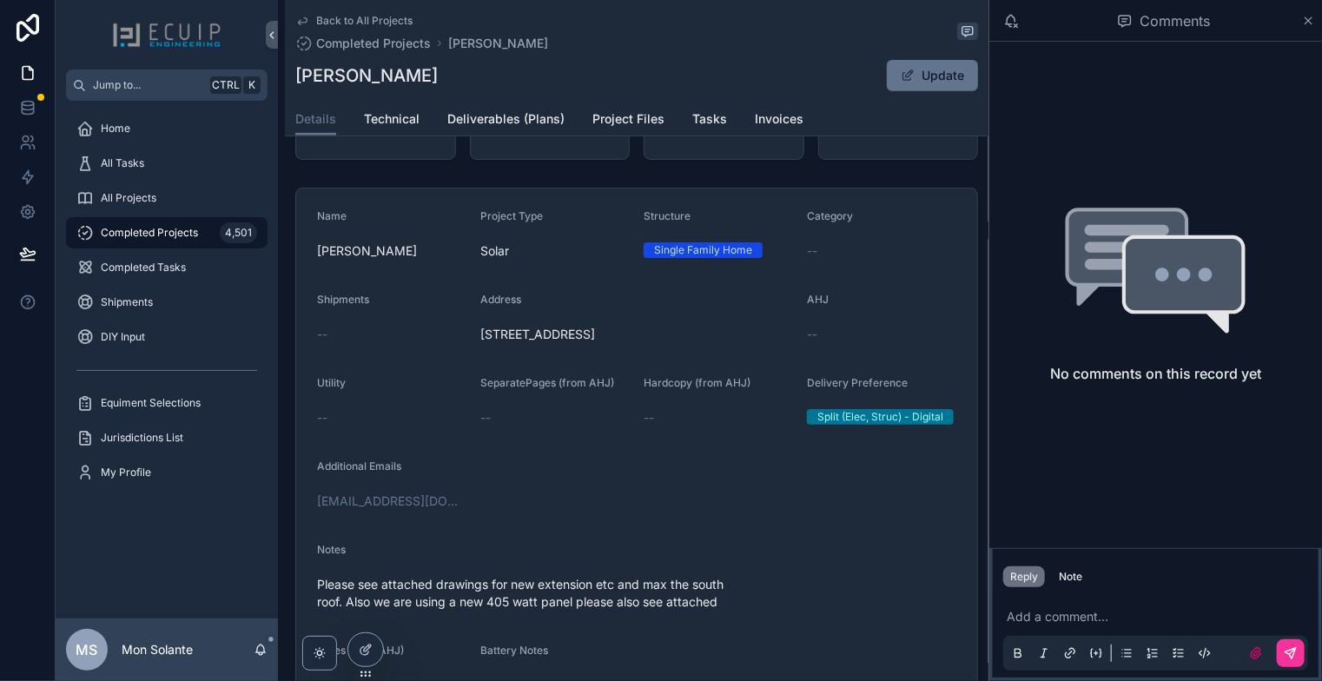
scroll to position [332, 0]
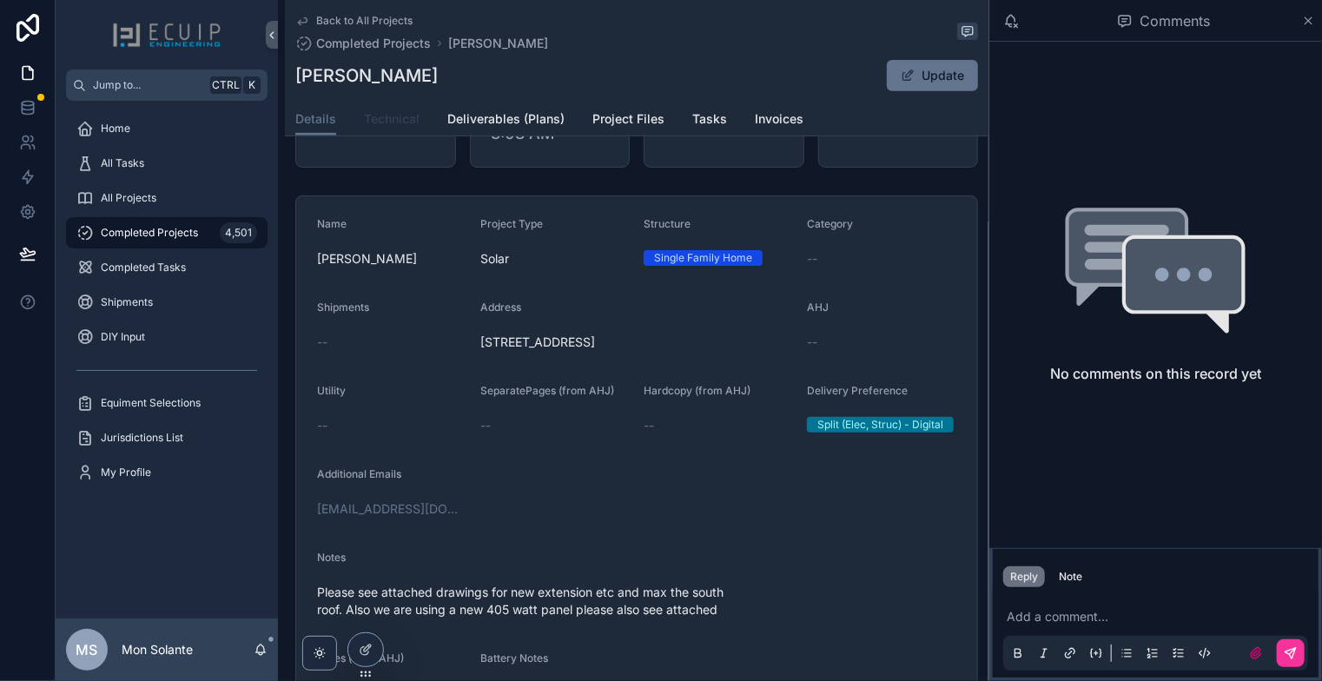
click at [406, 135] on link "Technical" at bounding box center [392, 120] width 56 height 35
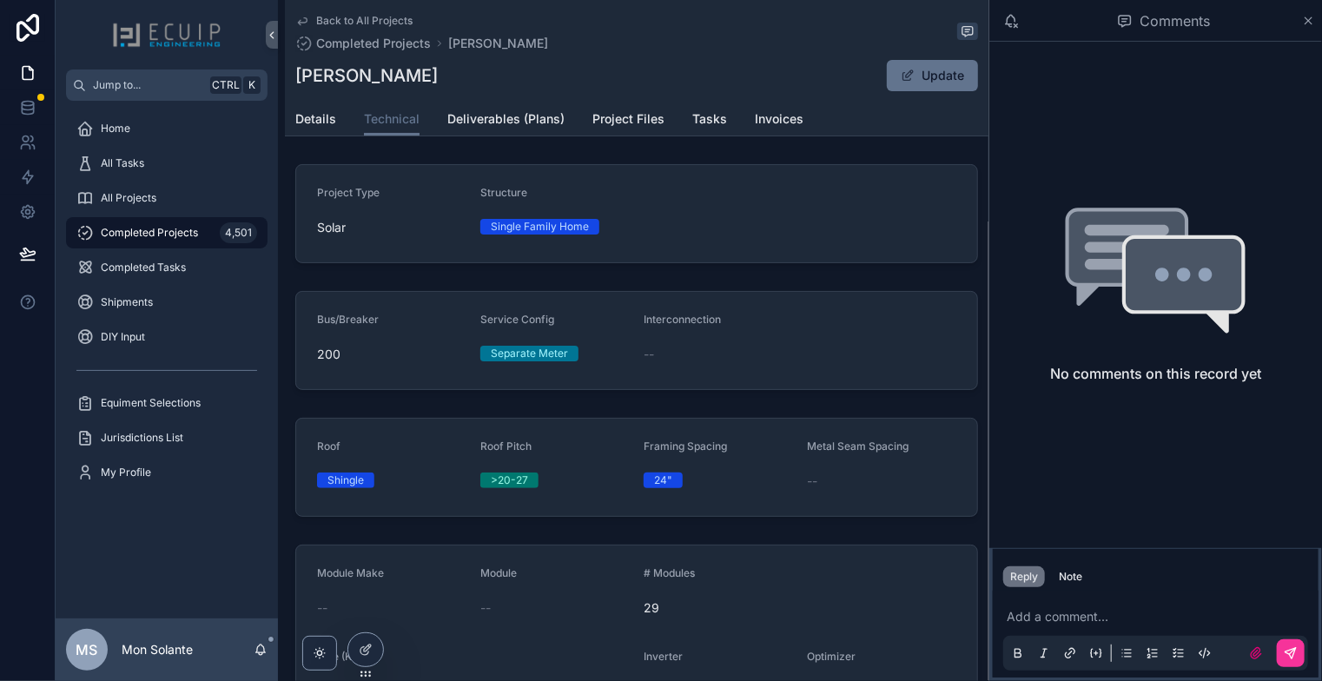
click at [781, 348] on div "--" at bounding box center [718, 354] width 149 height 17
click at [309, 123] on span "Details" at bounding box center [315, 118] width 41 height 17
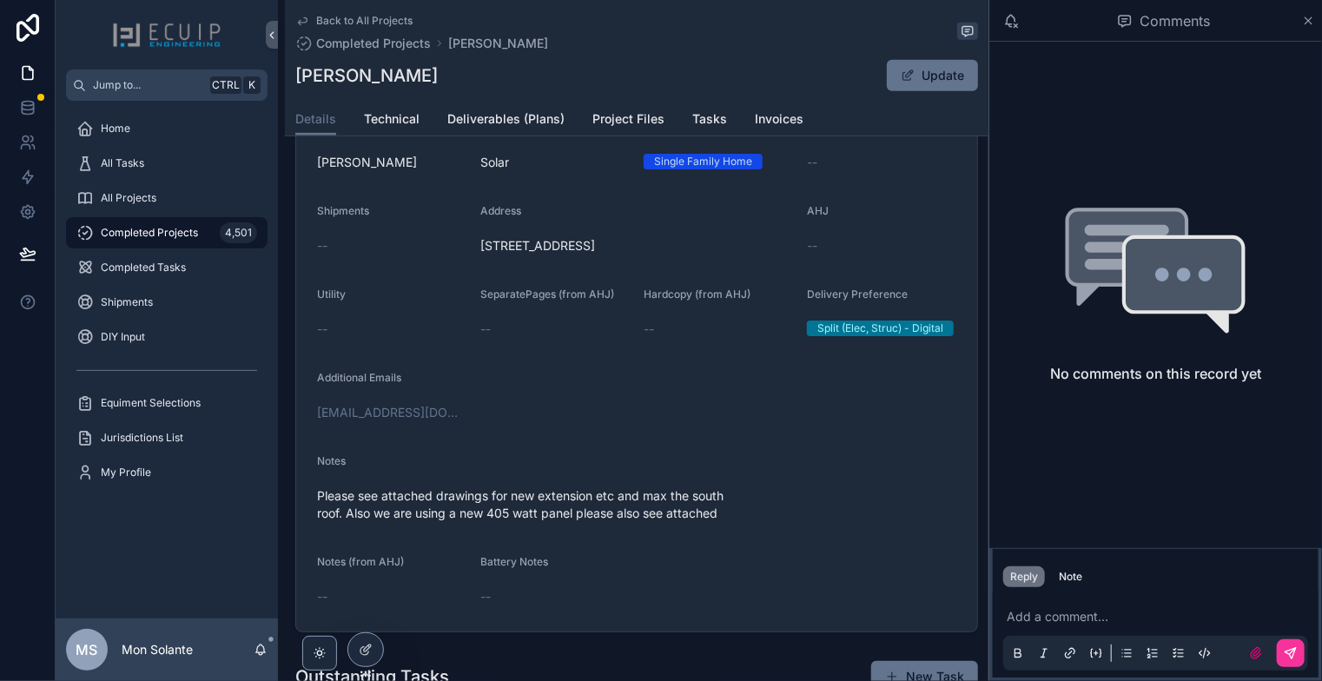
scroll to position [431, 0]
drag, startPoint x: 694, startPoint y: 520, endPoint x: 311, endPoint y: 493, distance: 384.2
click at [308, 493] on form "Name [PERSON_NAME] Project Type Solar Structure Single Family Home Category -- …" at bounding box center [636, 363] width 681 height 532
copy span "Please see attached drawings for new extension etc and max the south roof. Also…"
click at [412, 131] on link "Technical" at bounding box center [392, 120] width 56 height 35
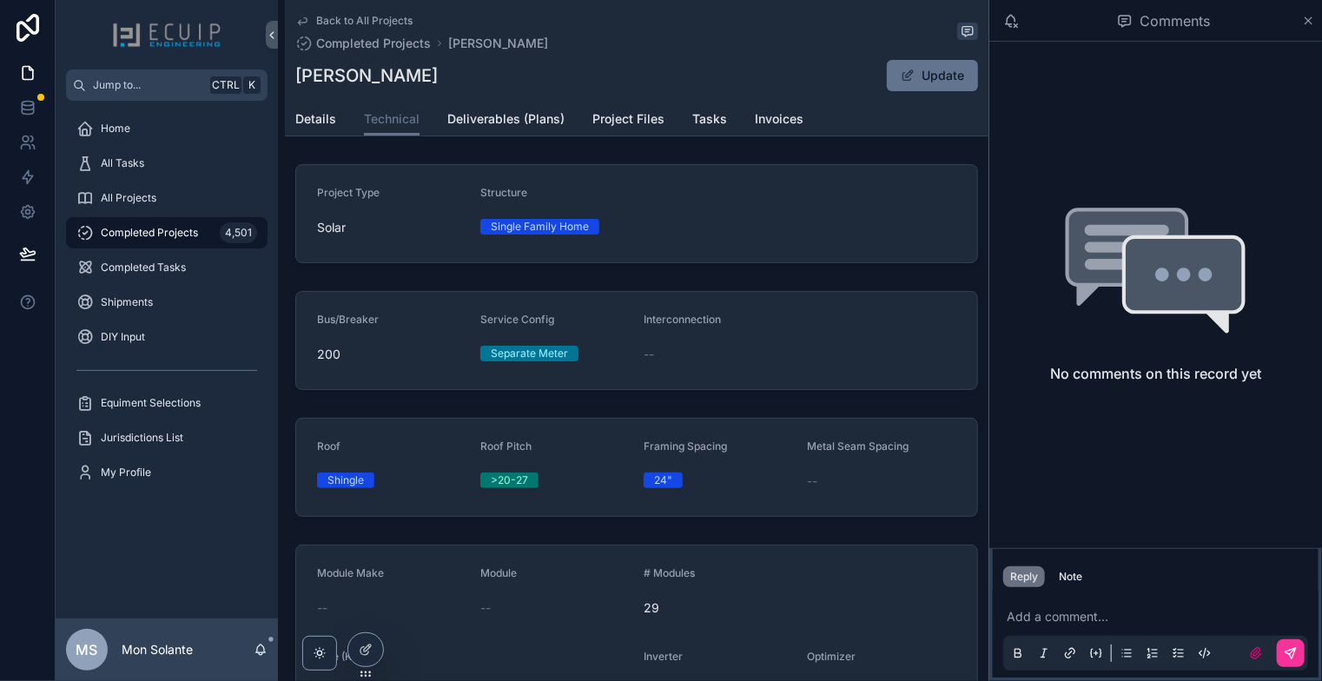
click at [315, 122] on span "Details" at bounding box center [315, 118] width 41 height 17
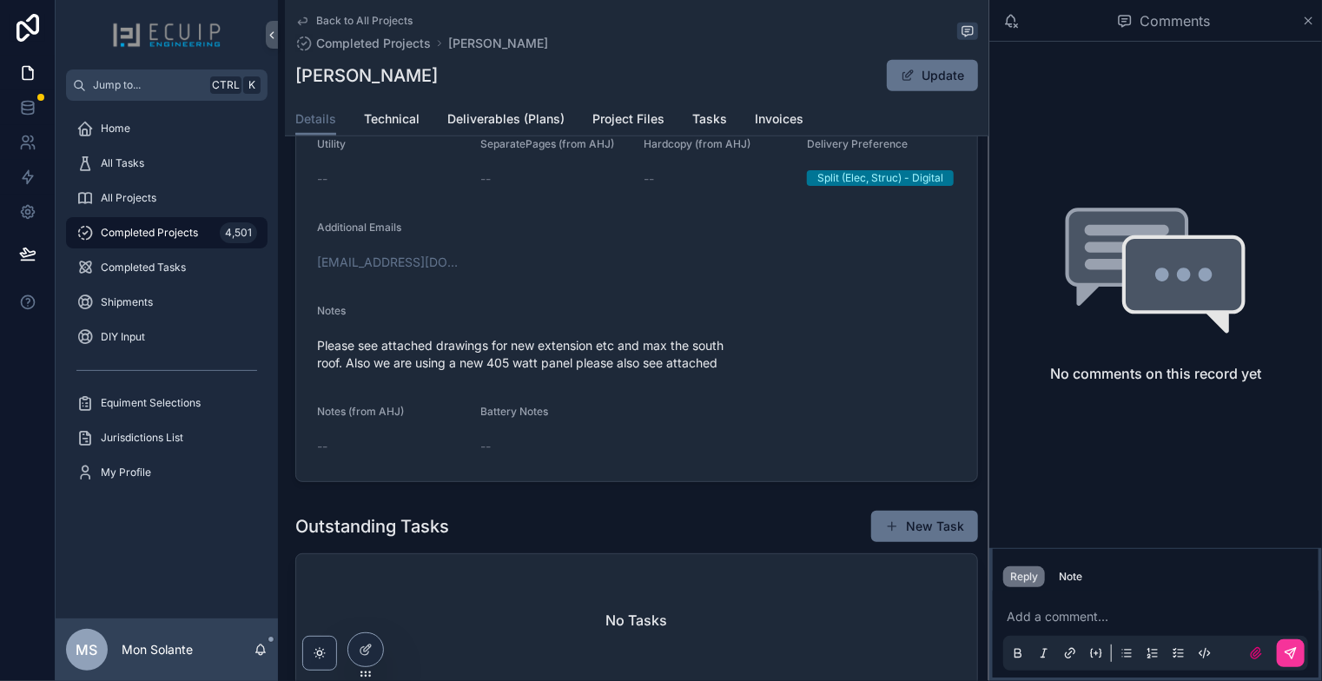
scroll to position [289, 0]
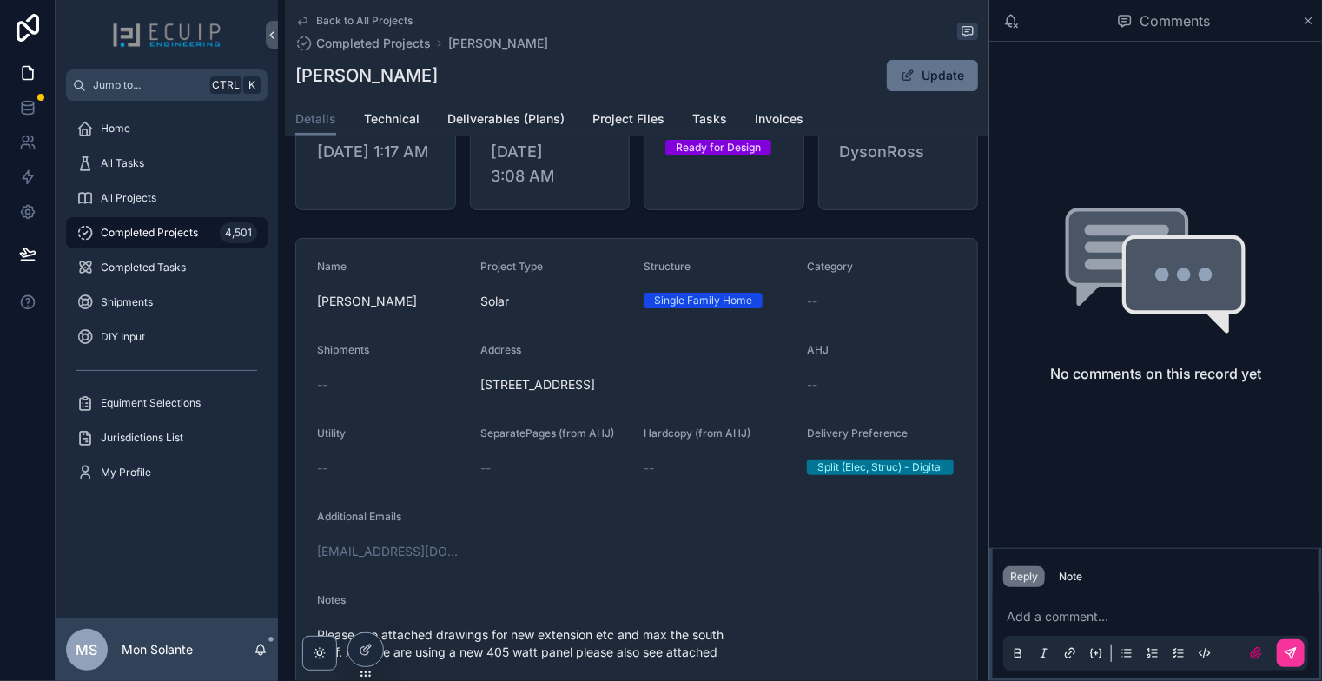
drag, startPoint x: 646, startPoint y: 395, endPoint x: 478, endPoint y: 388, distance: 168.7
click at [480, 388] on span "[STREET_ADDRESS]" at bounding box center [636, 384] width 313 height 17
copy span "[STREET_ADDRESS]"
click at [638, 103] on div "Details Technical Deliverables (Plans) Project Files Tasks Invoices" at bounding box center [636, 119] width 683 height 33
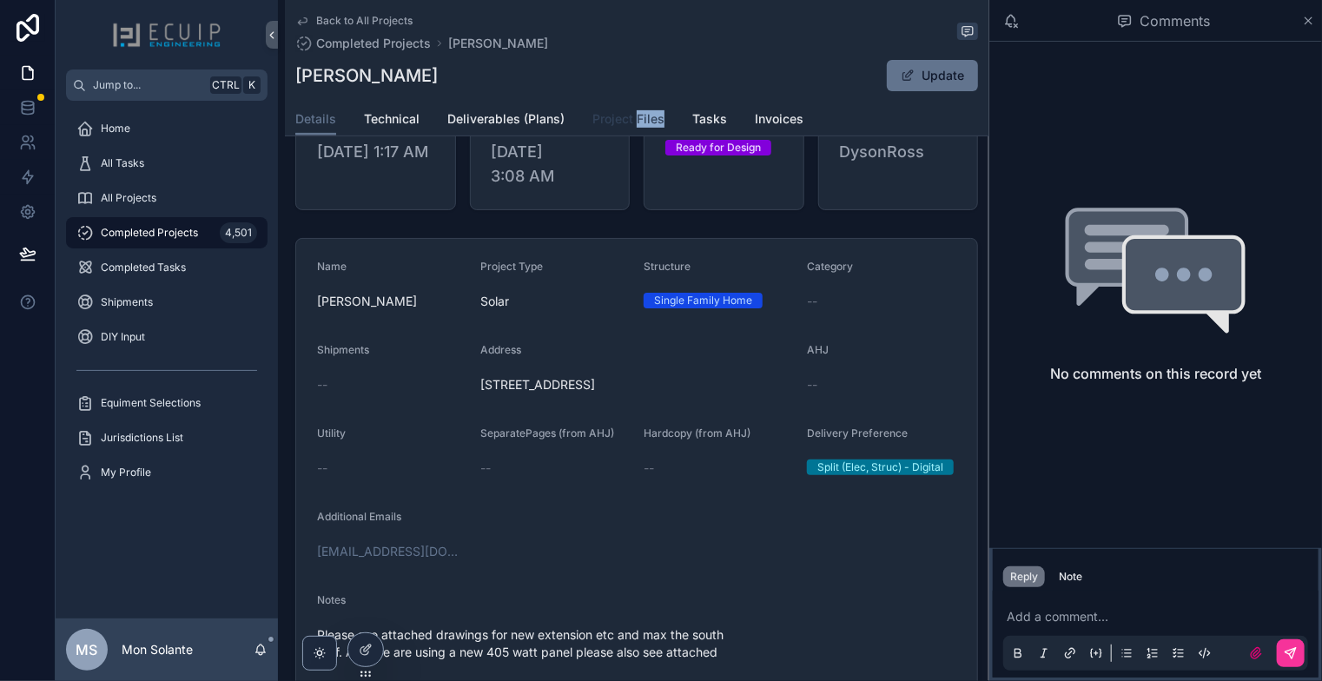
click at [646, 114] on span "Project Files" at bounding box center [629, 118] width 72 height 17
